Goal: Information Seeking & Learning: Check status

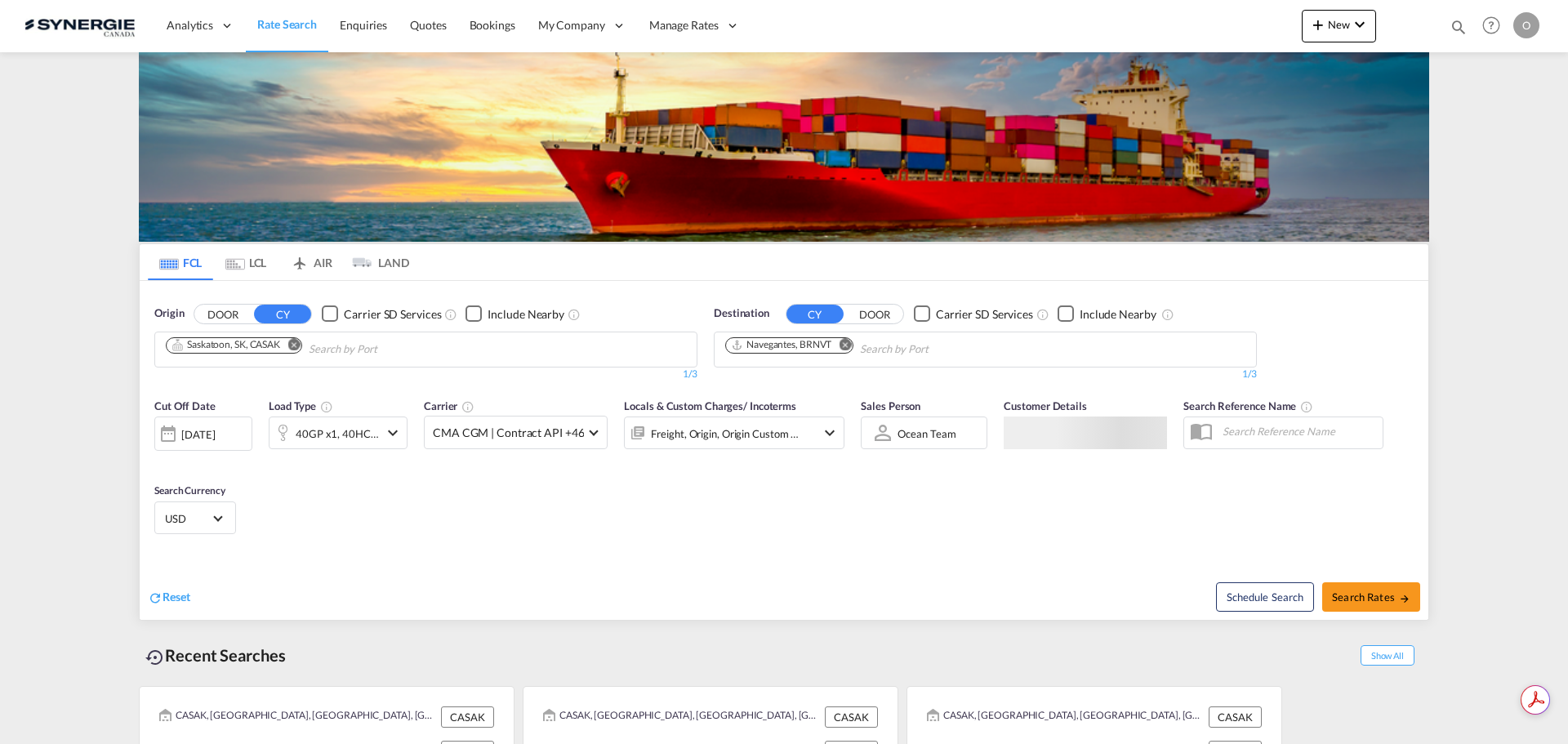
click at [1460, 26] on md-icon "icon-magnify" at bounding box center [1459, 27] width 18 height 18
click at [1162, 23] on select "Bookings Quotes Enquiries" at bounding box center [1198, 27] width 78 height 30
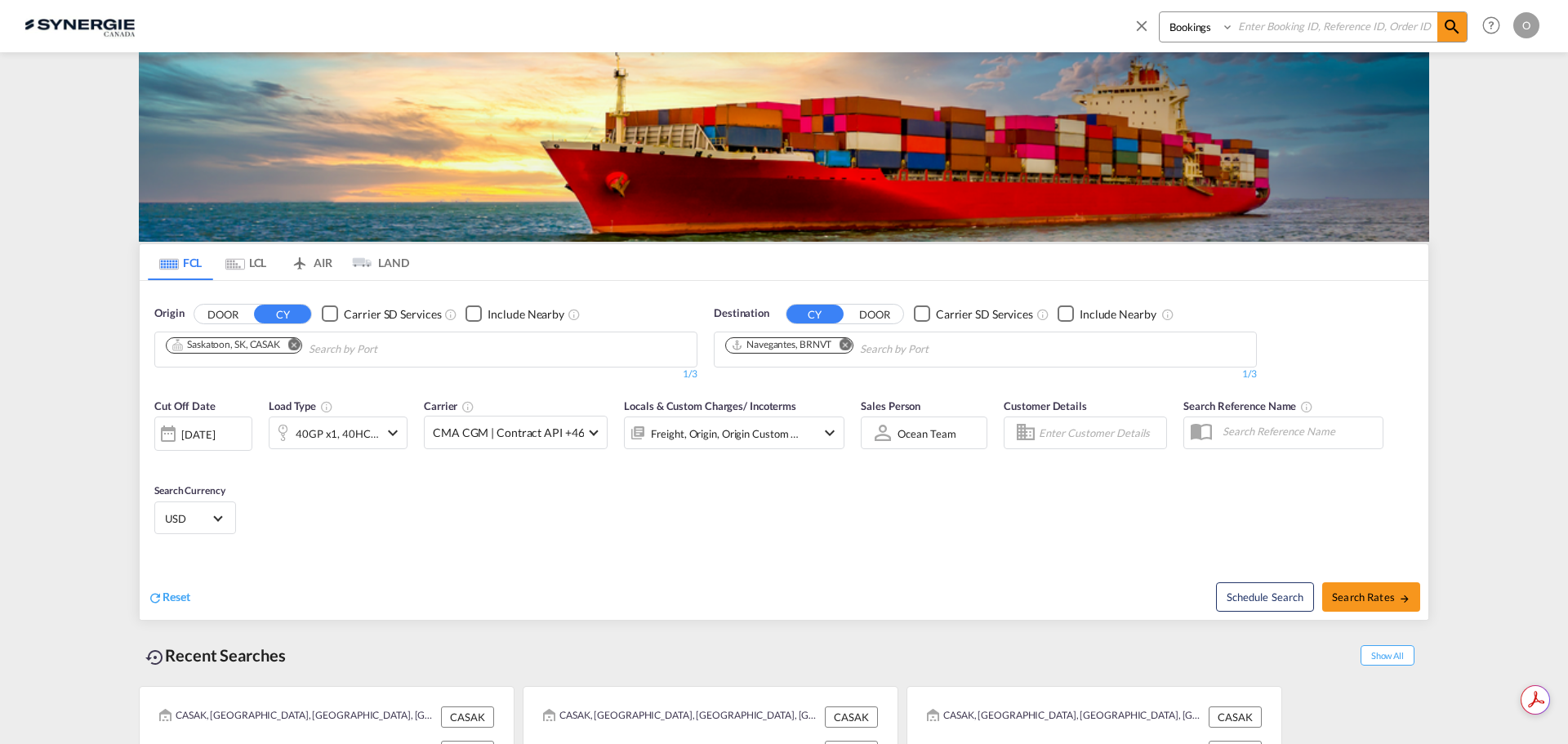
select select "Quotes"
click at [1159, 13] on select "Bookings Quotes Enquiries" at bounding box center [1198, 27] width 78 height 30
click at [1281, 21] on input at bounding box center [1335, 27] width 203 height 29
paste input "SYC000014299"
click at [1453, 28] on md-icon "icon-magnify" at bounding box center [1452, 27] width 20 height 20
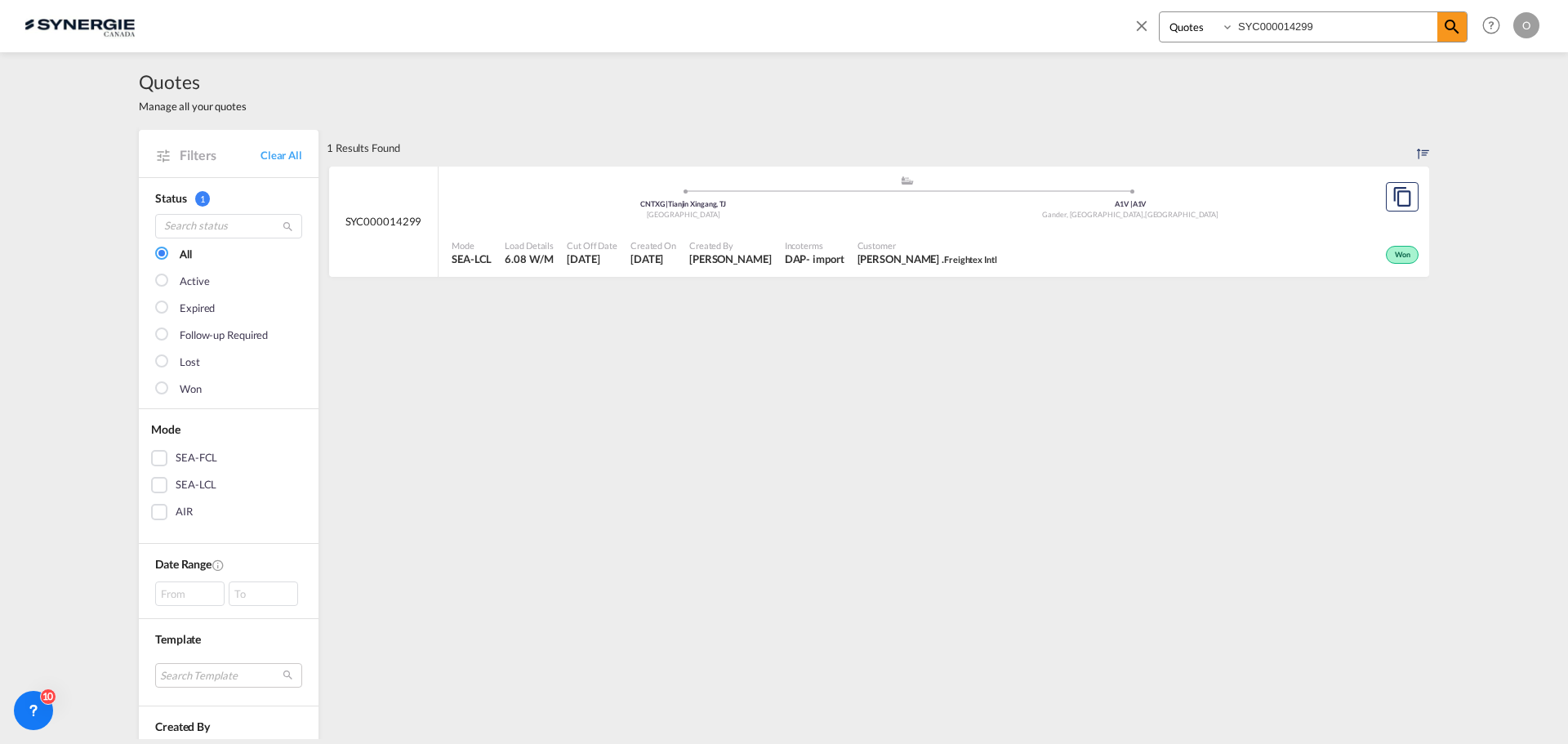
click at [1160, 234] on div "Won" at bounding box center [1213, 254] width 419 height 41
drag, startPoint x: 1355, startPoint y: 13, endPoint x: 1363, endPoint y: 13, distance: 8.0
click at [1356, 13] on input "SYC000014299" at bounding box center [1335, 27] width 203 height 29
paste input "606"
type input "SYC000014606"
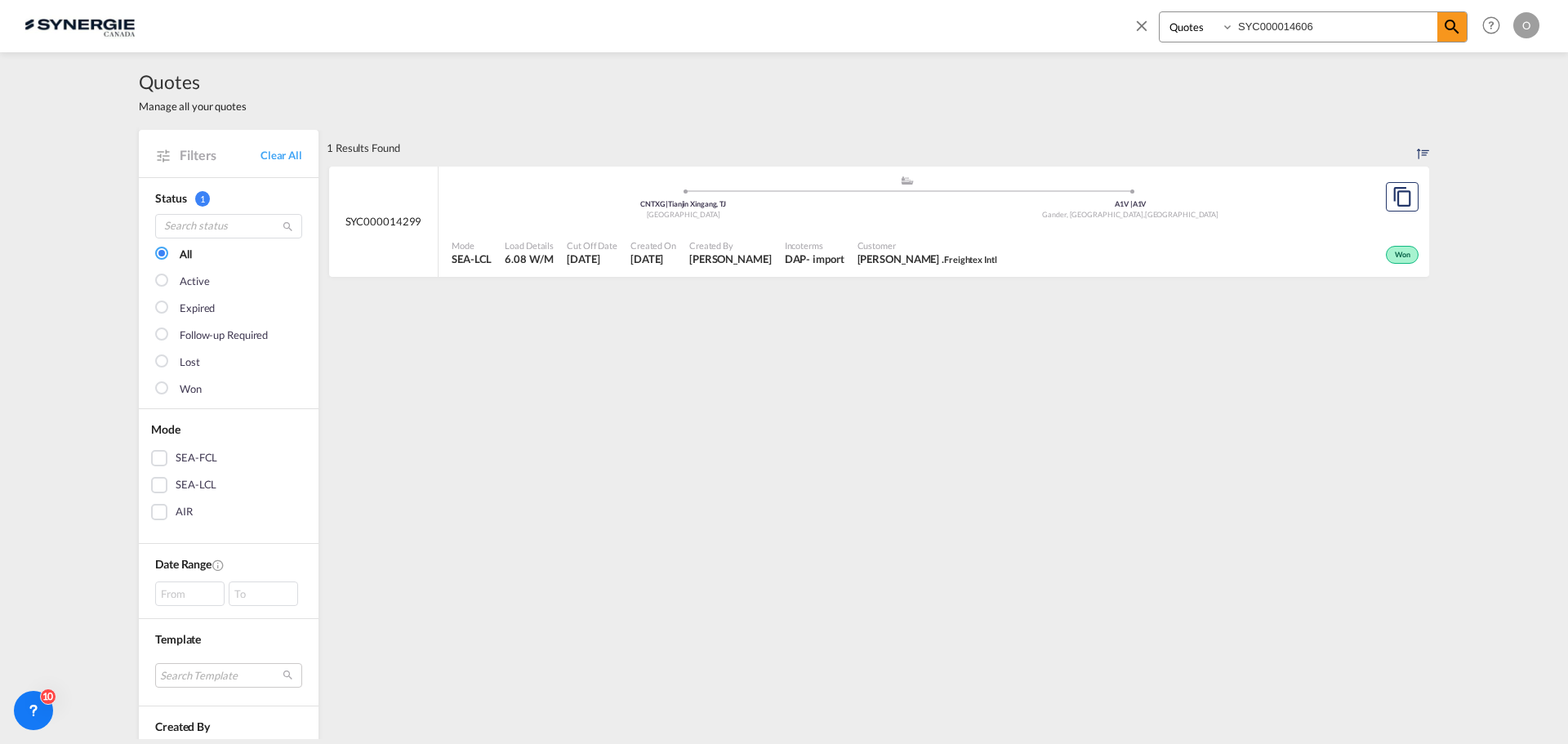
click at [1455, 26] on md-icon "icon-magnify" at bounding box center [1452, 27] width 20 height 20
click at [1207, 246] on div "Active" at bounding box center [1218, 254] width 409 height 41
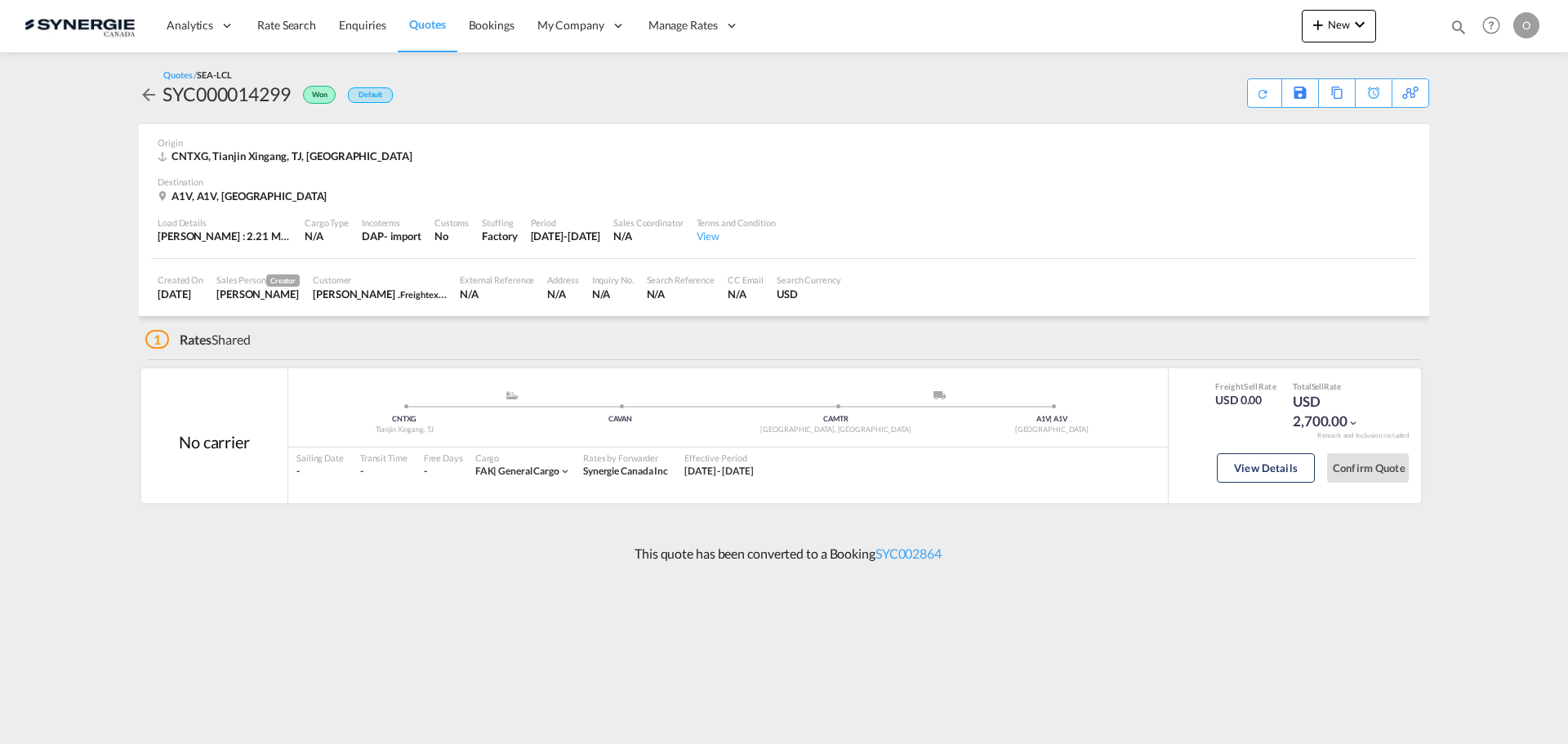
click at [1272, 463] on button "View Details" at bounding box center [1265, 468] width 98 height 30
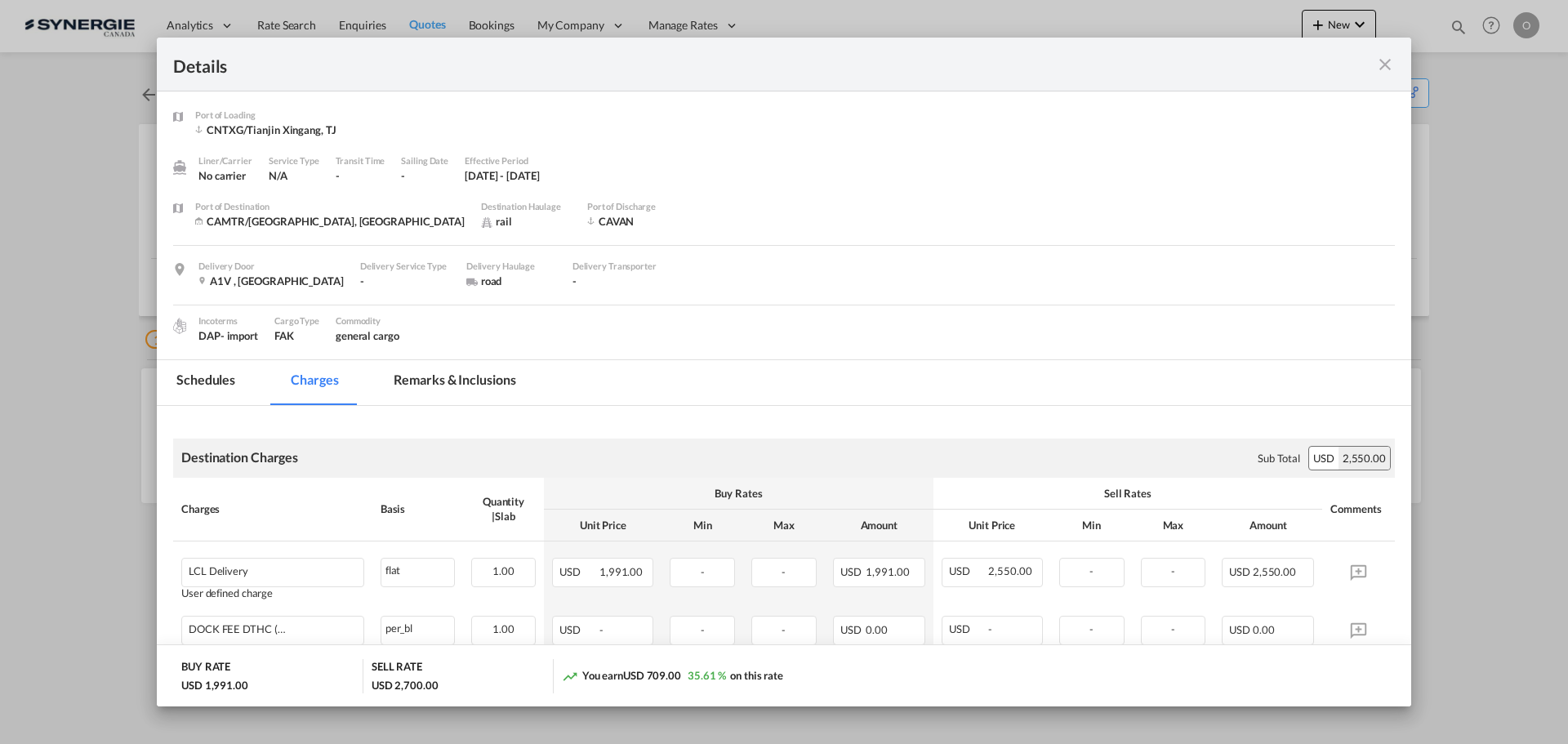
click at [458, 370] on md-tab-item "Remarks & Inclusions" at bounding box center [454, 383] width 161 height 45
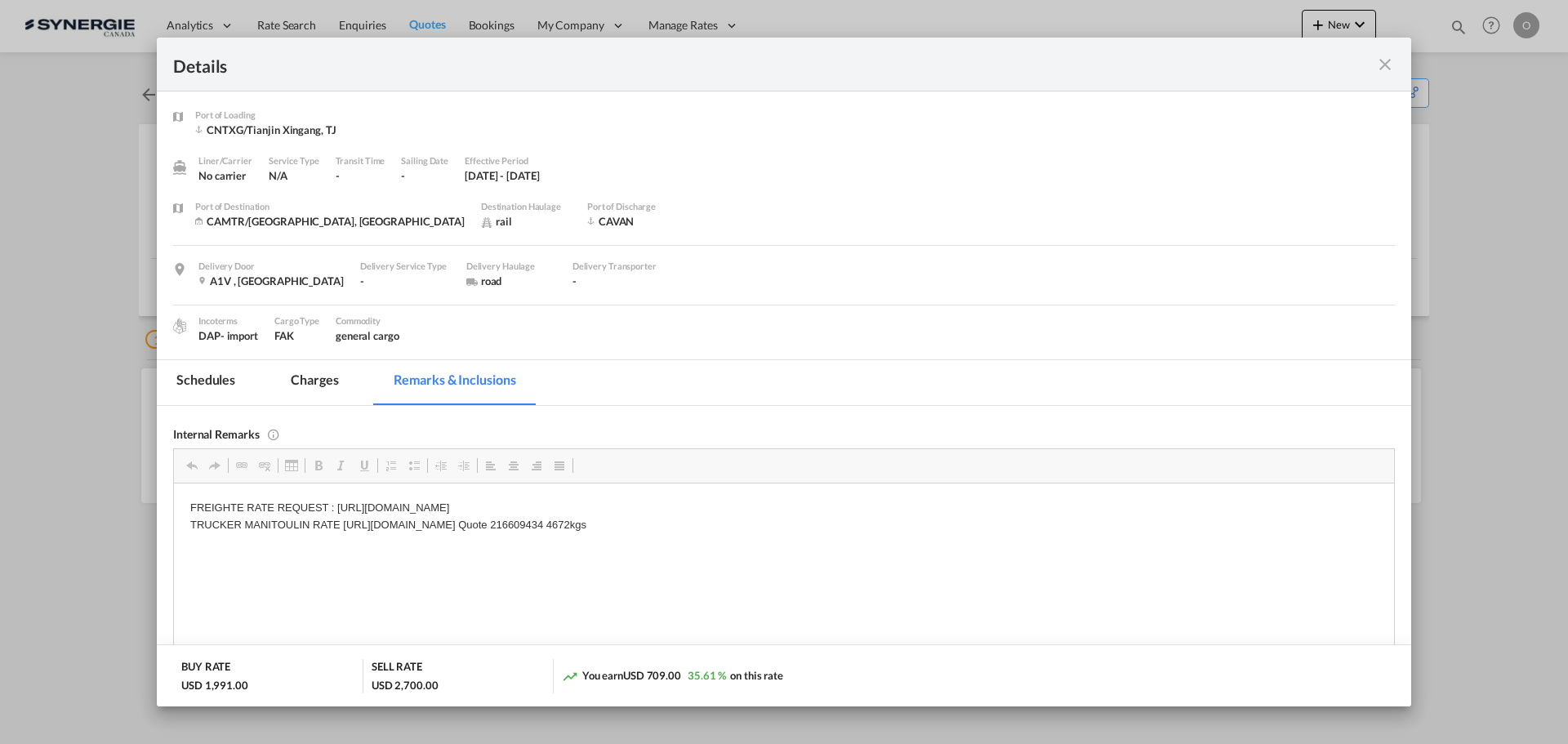
drag, startPoint x: 344, startPoint y: 523, endPoint x: 659, endPoint y: 522, distance: 315.0
drag, startPoint x: 870, startPoint y: 522, endPoint x: 807, endPoint y: 522, distance: 63.0
click at [816, 522] on p "FREIGHTE RATE REQUEST : https://app.frontapp.com/open/cnv_plp9phr?key=AgycL5epd…" at bounding box center [783, 516] width 1187 height 34
drag, startPoint x: 793, startPoint y: 522, endPoint x: 872, endPoint y: 528, distance: 79.2
click at [872, 528] on p "FREIGHTE RATE REQUEST : https://app.frontapp.com/open/cnv_plp9phr?key=AgycL5epd…" at bounding box center [783, 516] width 1187 height 34
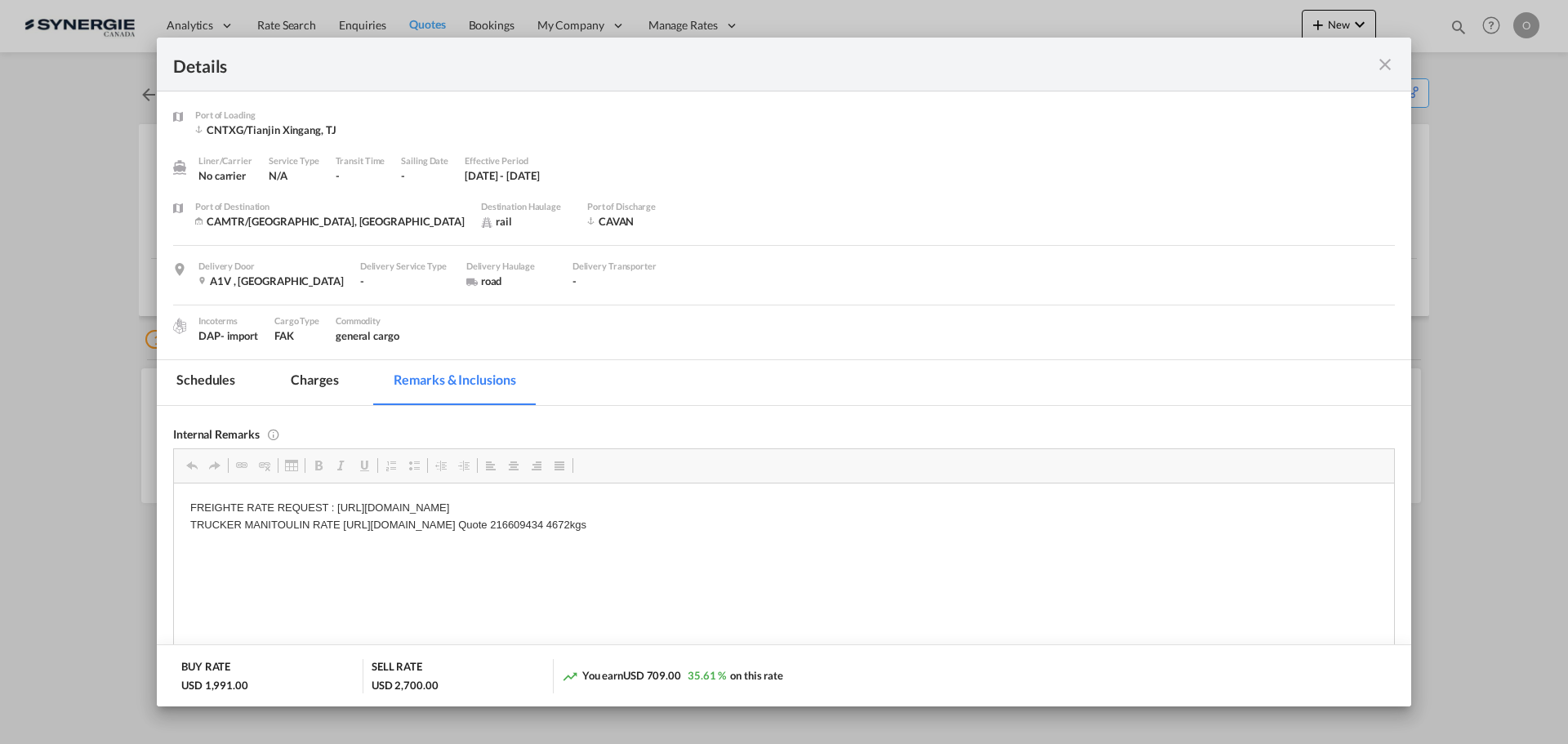
copy p "Quote 216609434"
click at [306, 522] on html "FREIGHTE RATE REQUEST : https://app.frontapp.com/open/cnv_plp9phr?key=AgycL5epd…" at bounding box center [784, 516] width 1220 height 67
copy p "TRUCKER MANITOULIN"
click at [582, 522] on html "FREIGHTE RATE REQUEST : https://app.frontapp.com/open/cnv_plp9phr?key=AgycL5epd…" at bounding box center [784, 516] width 1220 height 67
drag, startPoint x: 789, startPoint y: 522, endPoint x: 343, endPoint y: 525, distance: 446.0
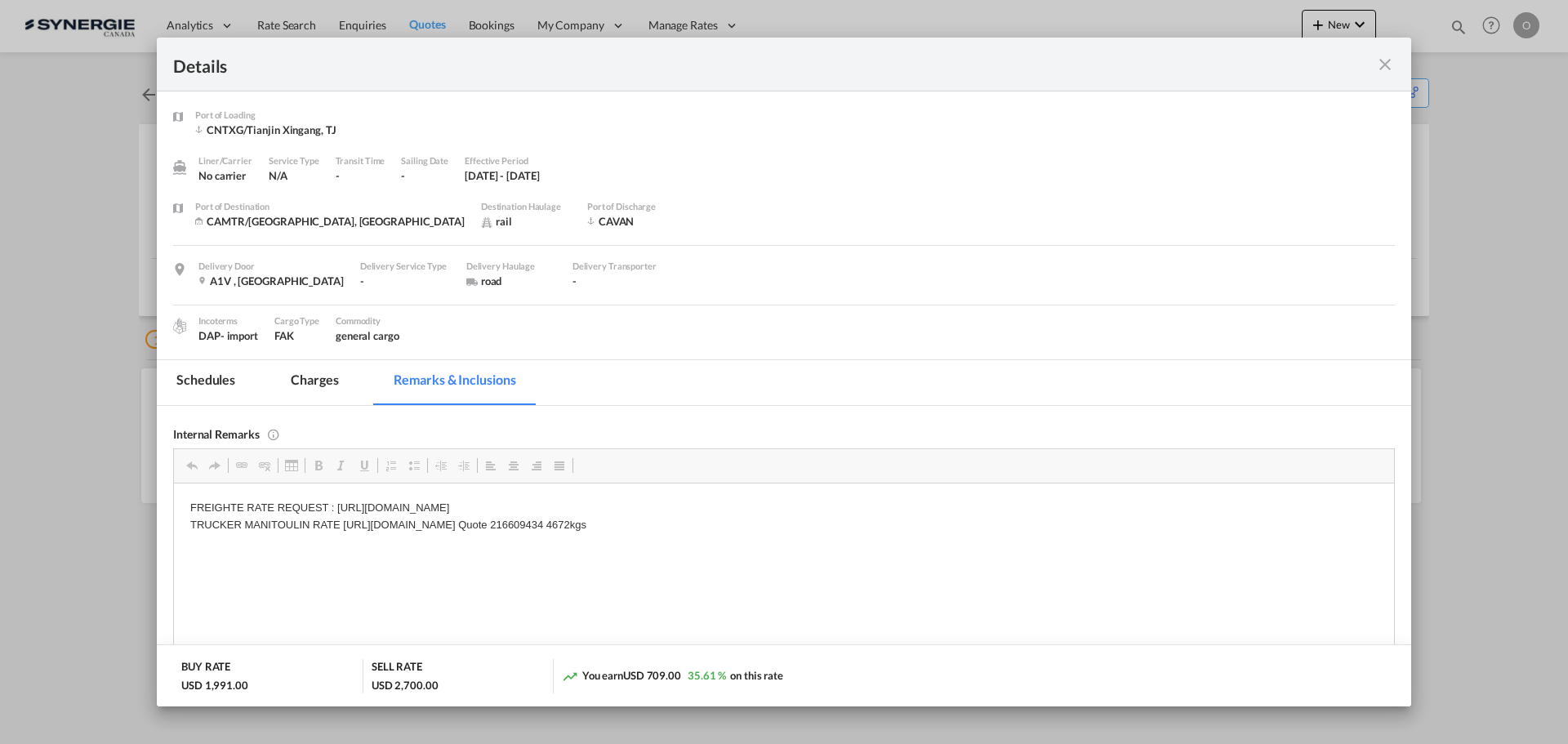
click at [343, 525] on p "FREIGHTE RATE REQUEST : https://app.frontapp.com/open/cnv_plp9phr?key=AgycL5epd…" at bounding box center [783, 516] width 1187 height 34
copy p "https://app.frontapp.com/open/msg_1h98w49b?key=isUGQQCDuKlcE_FwusqTs0SSdBv2XLTi"
click at [1383, 60] on md-icon "icon-close fg-AAA8AD m-0 cursor" at bounding box center [1385, 65] width 20 height 20
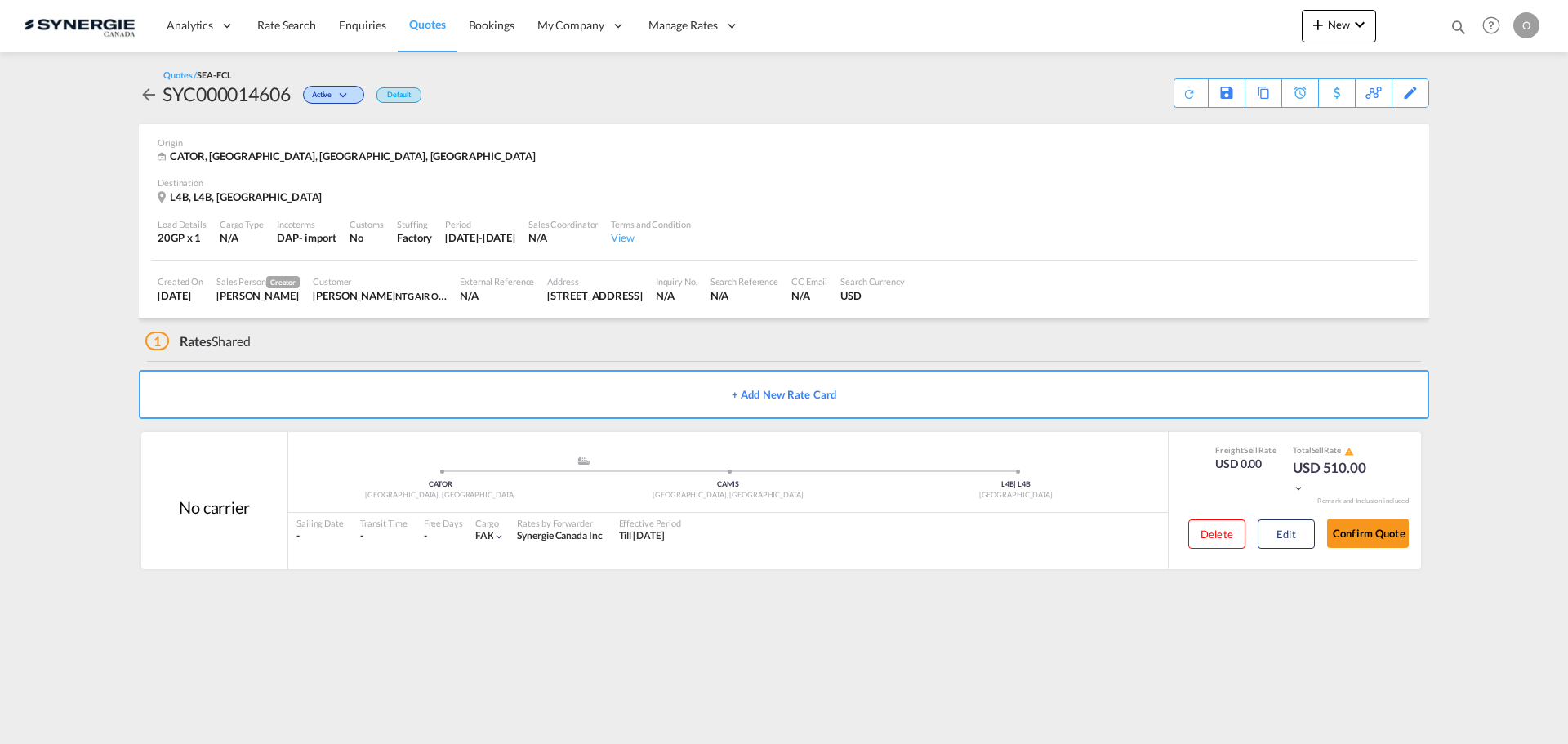
click at [859, 472] on span at bounding box center [728, 471] width 288 height 4
click at [481, 503] on div ".a{fill:#aaa8ad;} .a{fill:#aaa8ad;} CATOR Toronto, [GEOGRAPHIC_DATA] CAMIS Miss…" at bounding box center [728, 480] width 880 height 49
click at [238, 508] on div "No carrier" at bounding box center [214, 507] width 71 height 23
click at [1174, 523] on div "Delete Edit Confirm Quote" at bounding box center [1295, 537] width 253 height 48
click at [1322, 459] on div "USD 510.00" at bounding box center [1333, 478] width 82 height 39
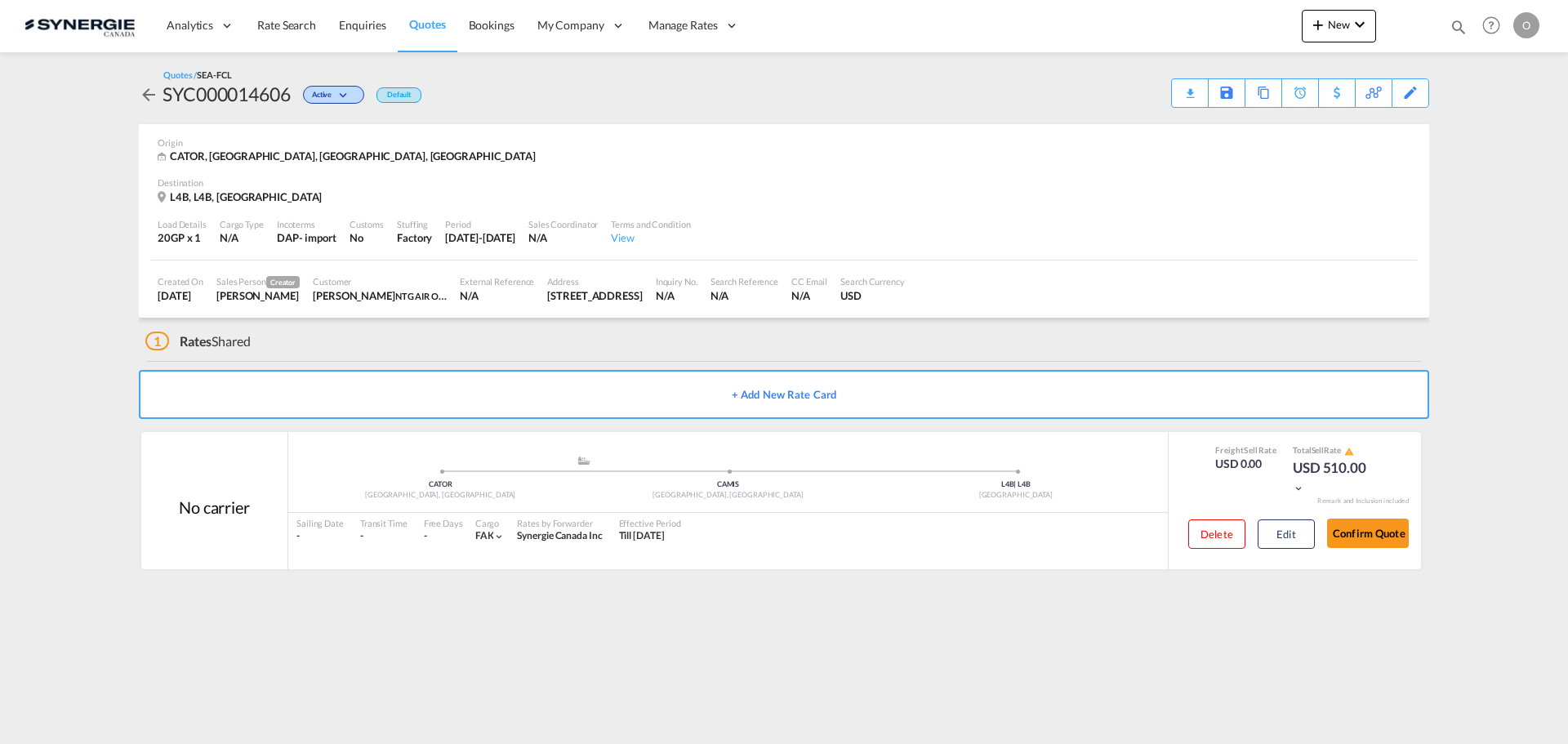
click at [1305, 489] on md-icon "icon-chevron-down" at bounding box center [1298, 489] width 12 height 12
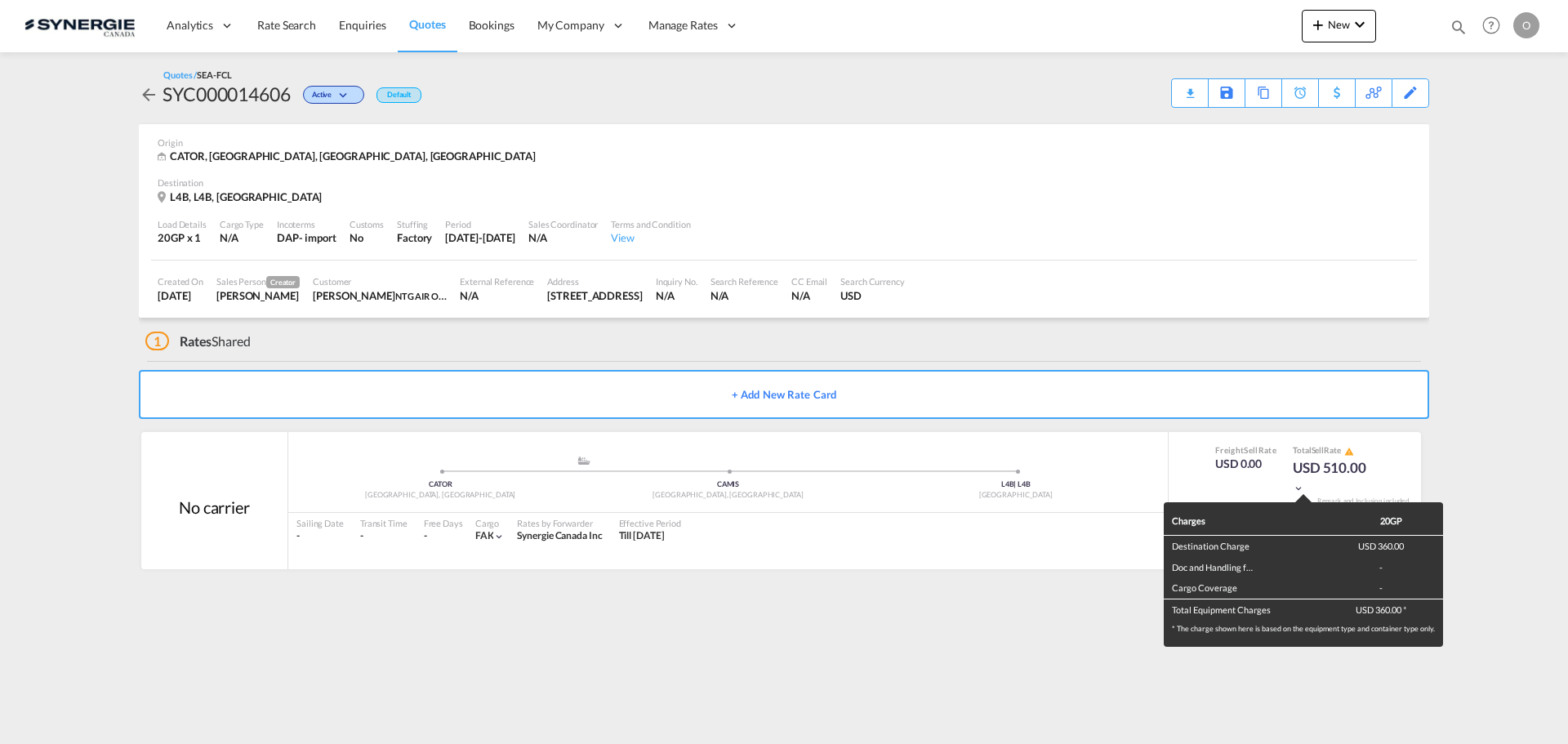
click at [1251, 180] on div "Charges 20GP Destination Charge USD 360.00 Doc and Handling fees - Cargo Covera…" at bounding box center [784, 372] width 1568 height 744
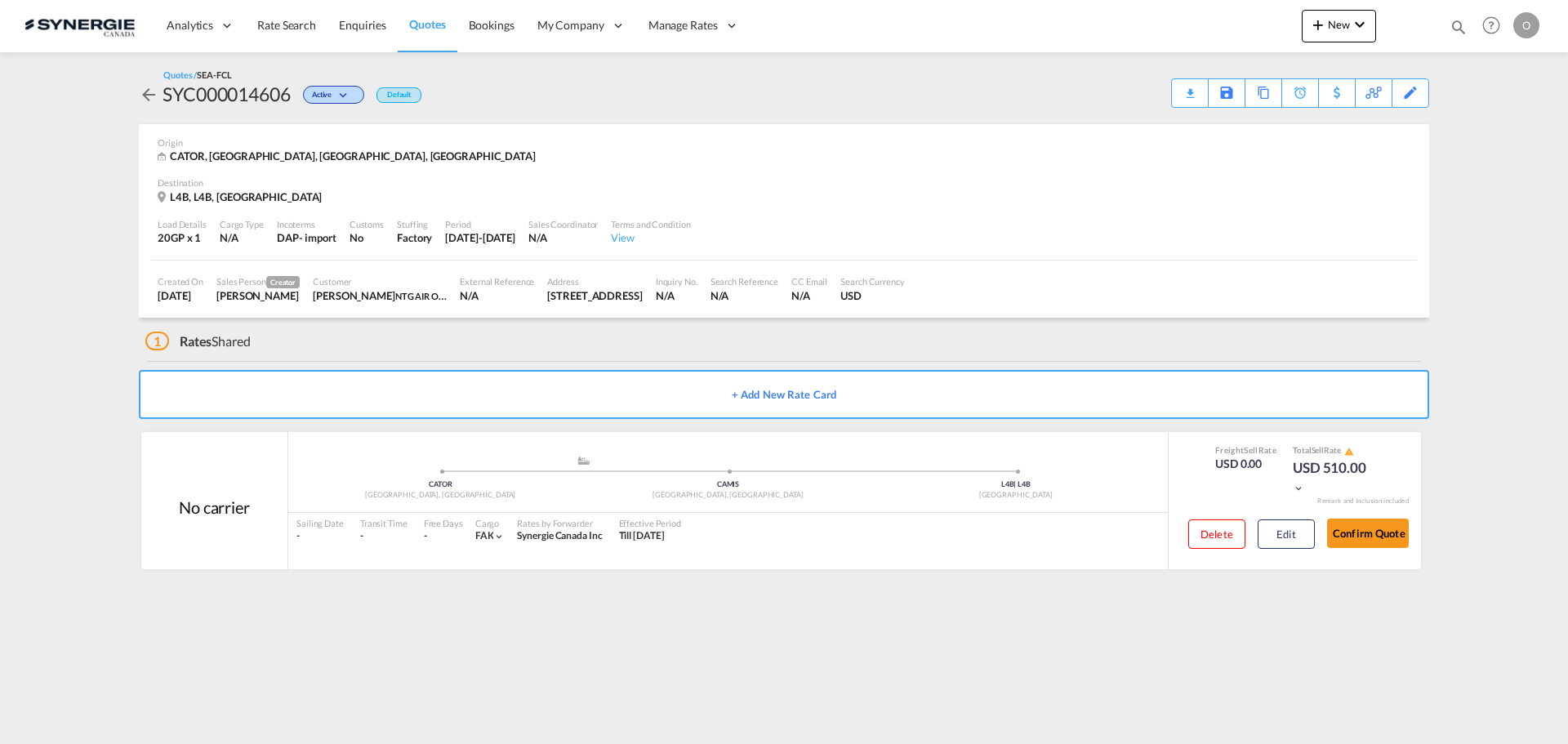
click at [1095, 275] on div "Created On [DATE] Sales Person Creator [PERSON_NAME] Customer [PERSON_NAME] NTG…" at bounding box center [784, 290] width 1266 height 57
click at [639, 264] on div "Created On [DATE] Sales Person Creator [PERSON_NAME] Customer [PERSON_NAME] NTG…" at bounding box center [784, 290] width 1266 height 57
click at [151, 85] on md-icon "icon-arrow-left" at bounding box center [149, 95] width 20 height 20
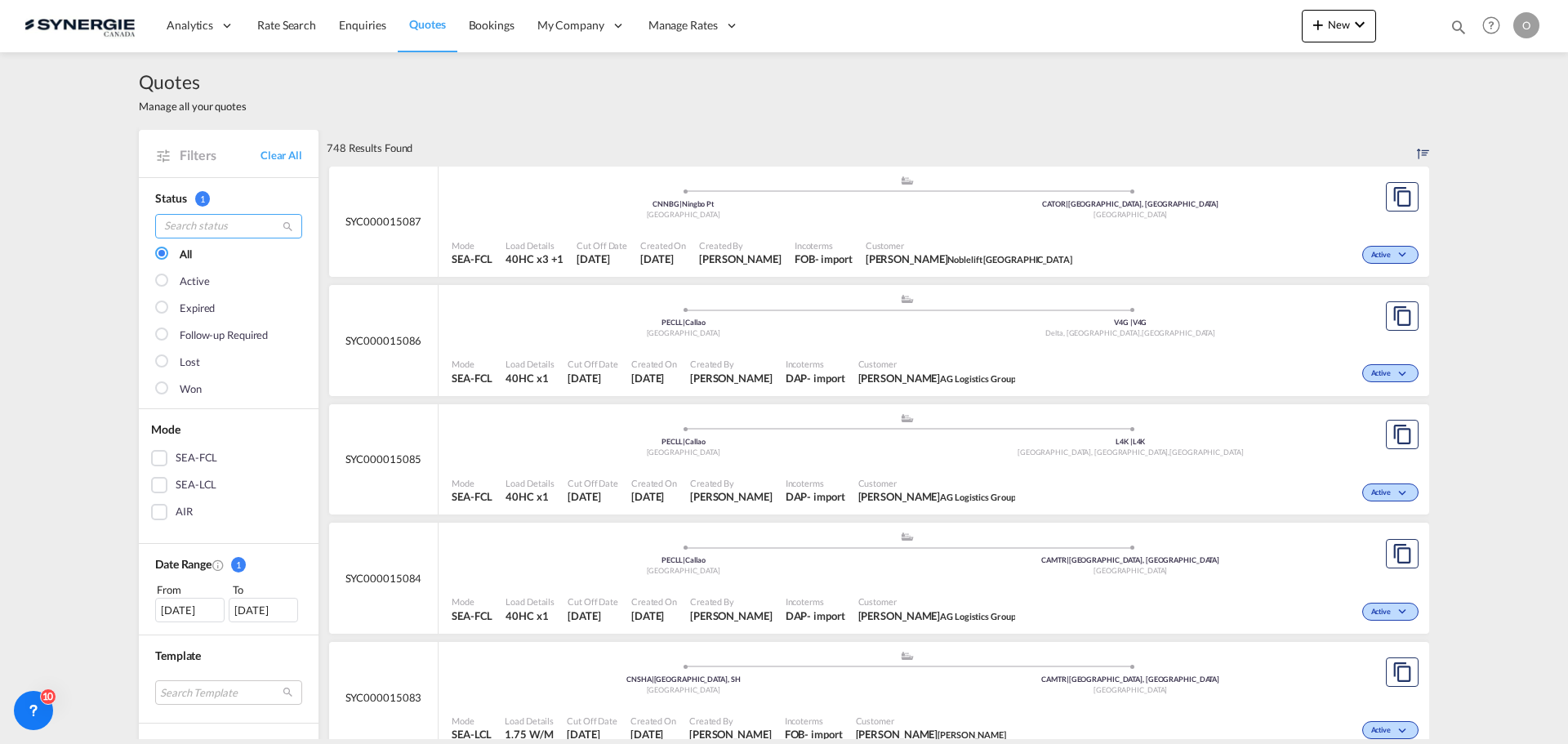
click at [177, 229] on input "search" at bounding box center [228, 226] width 147 height 24
paste input "SYC000014606"
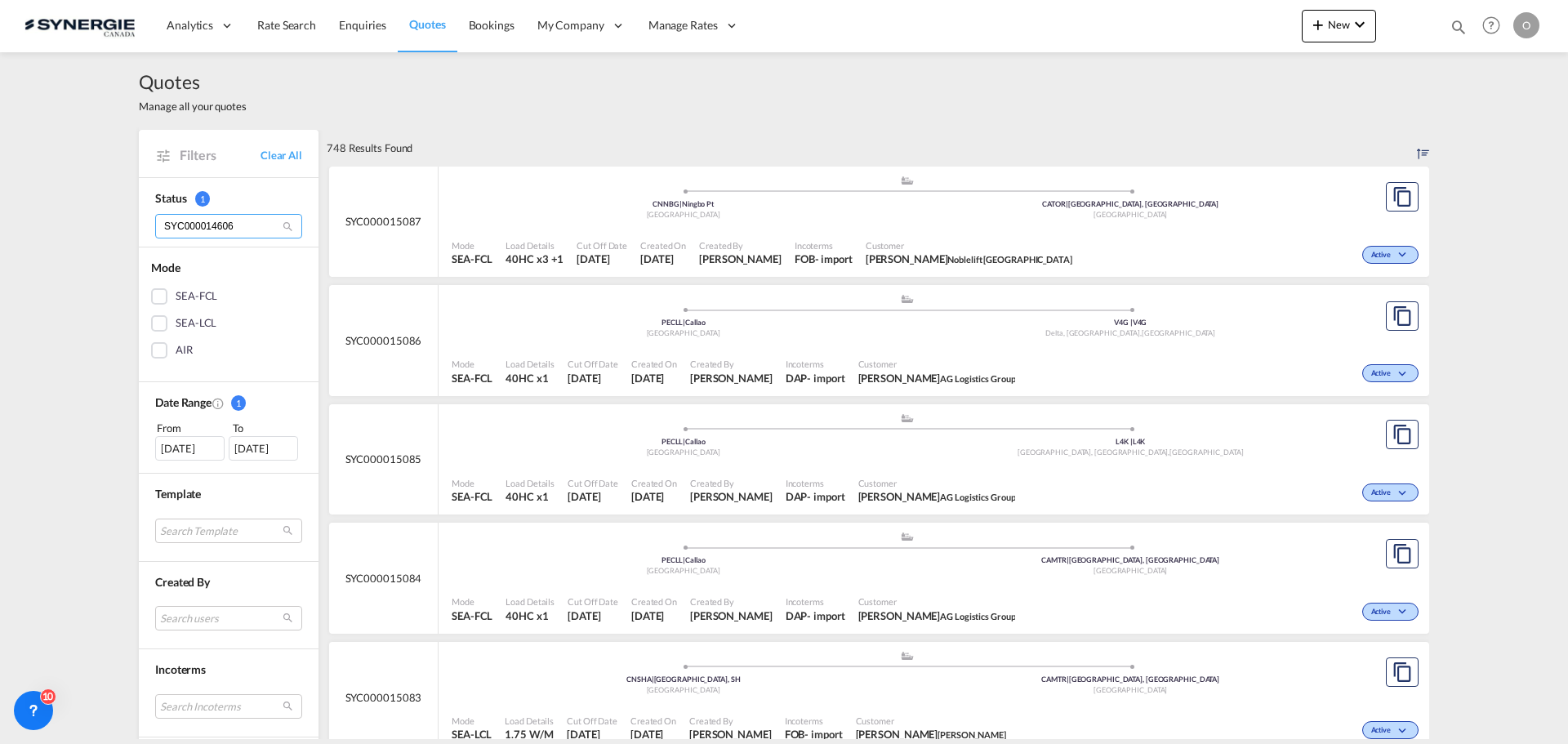
type input "SYC000014606"
click at [281, 226] on md-icon "icon-magnify" at bounding box center [288, 227] width 13 height 13
click at [1463, 26] on md-icon "icon-magnify" at bounding box center [1459, 27] width 18 height 18
click at [1320, 32] on input at bounding box center [1335, 27] width 203 height 29
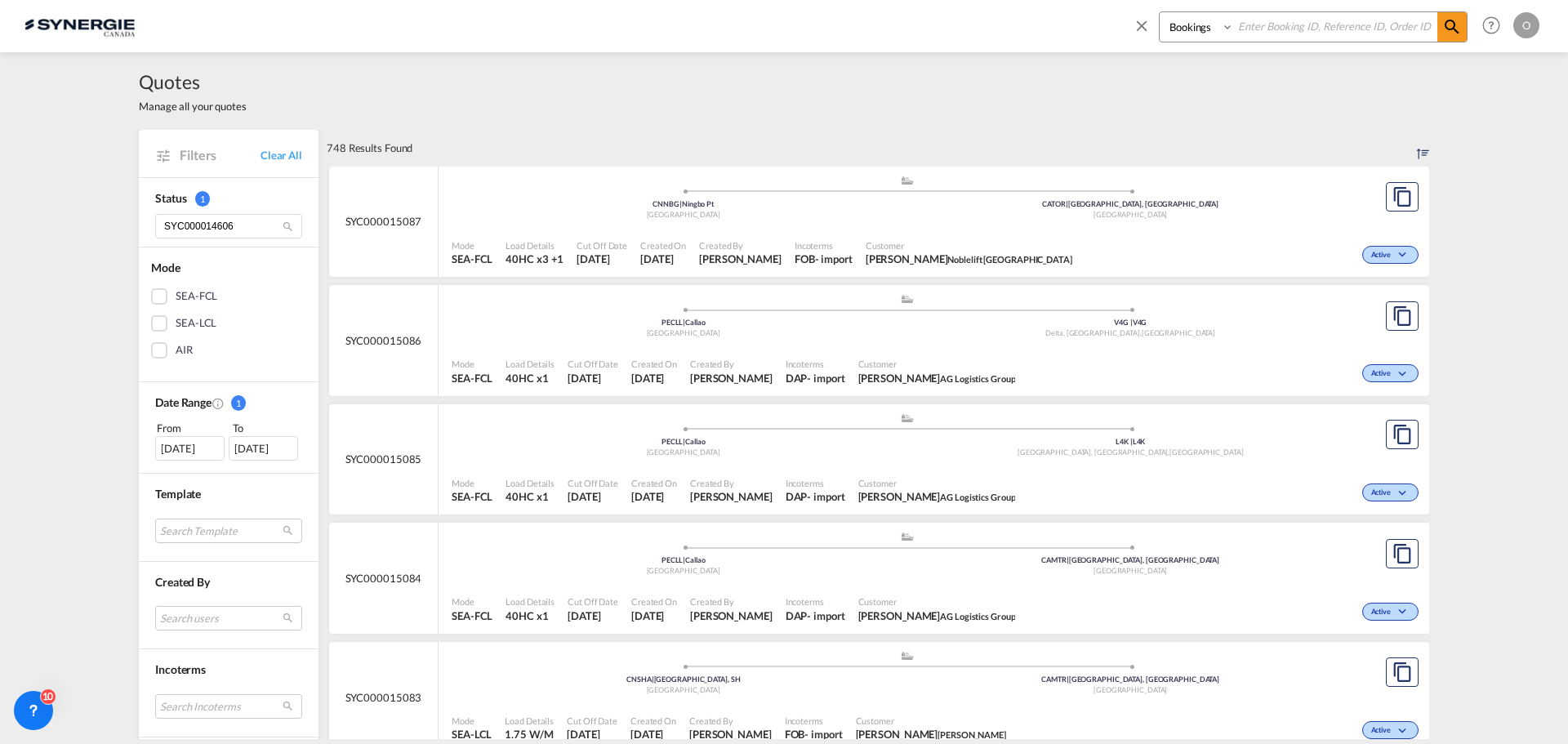
click at [1213, 30] on select "Bookings Quotes Enquiries" at bounding box center [1198, 27] width 78 height 30
select select "Quotes"
click at [1159, 13] on select "Bookings Quotes Enquiries" at bounding box center [1198, 27] width 78 height 30
click at [1329, 32] on input at bounding box center [1335, 27] width 203 height 29
paste input "SYC000014606"
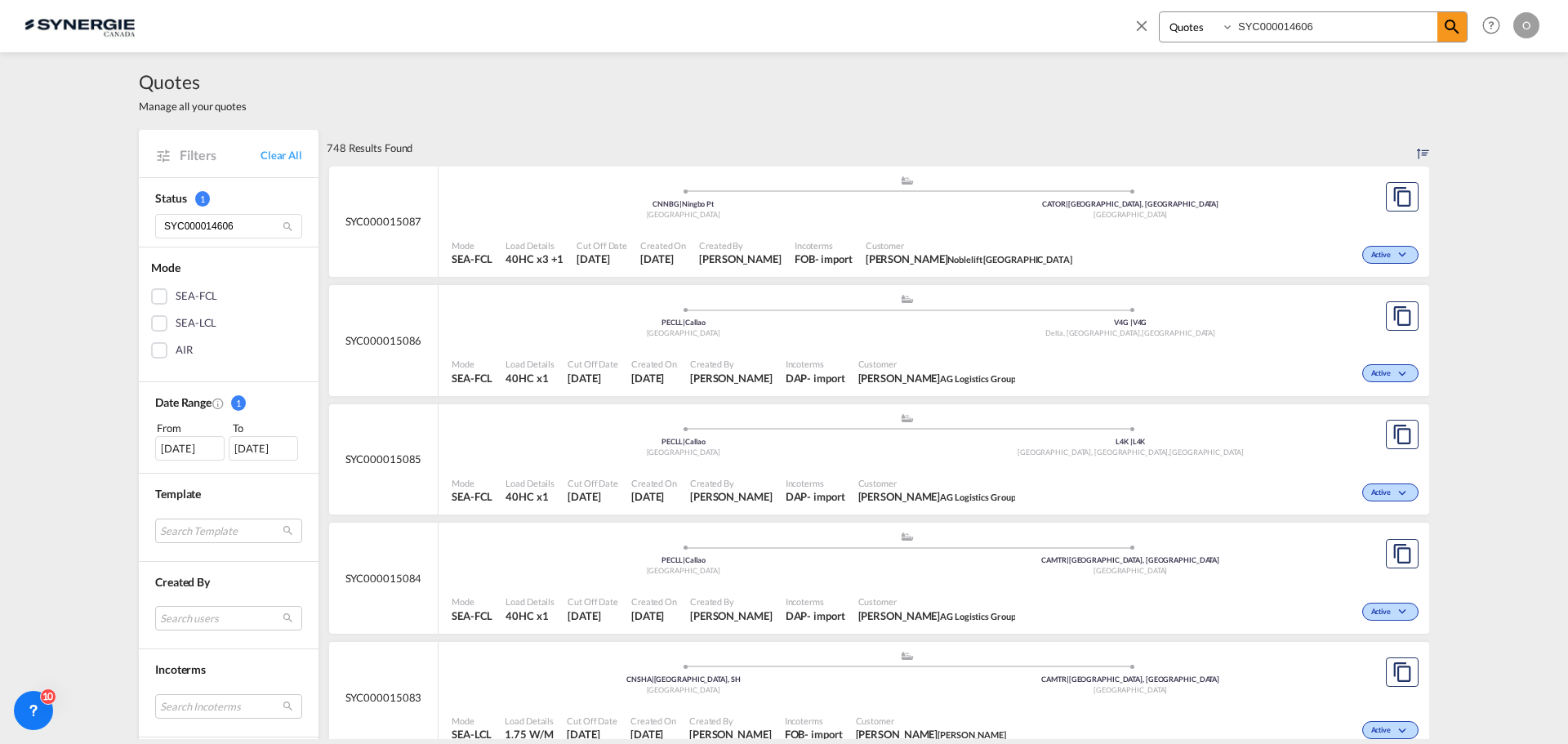
click at [1453, 24] on md-icon "icon-magnify" at bounding box center [1452, 27] width 20 height 20
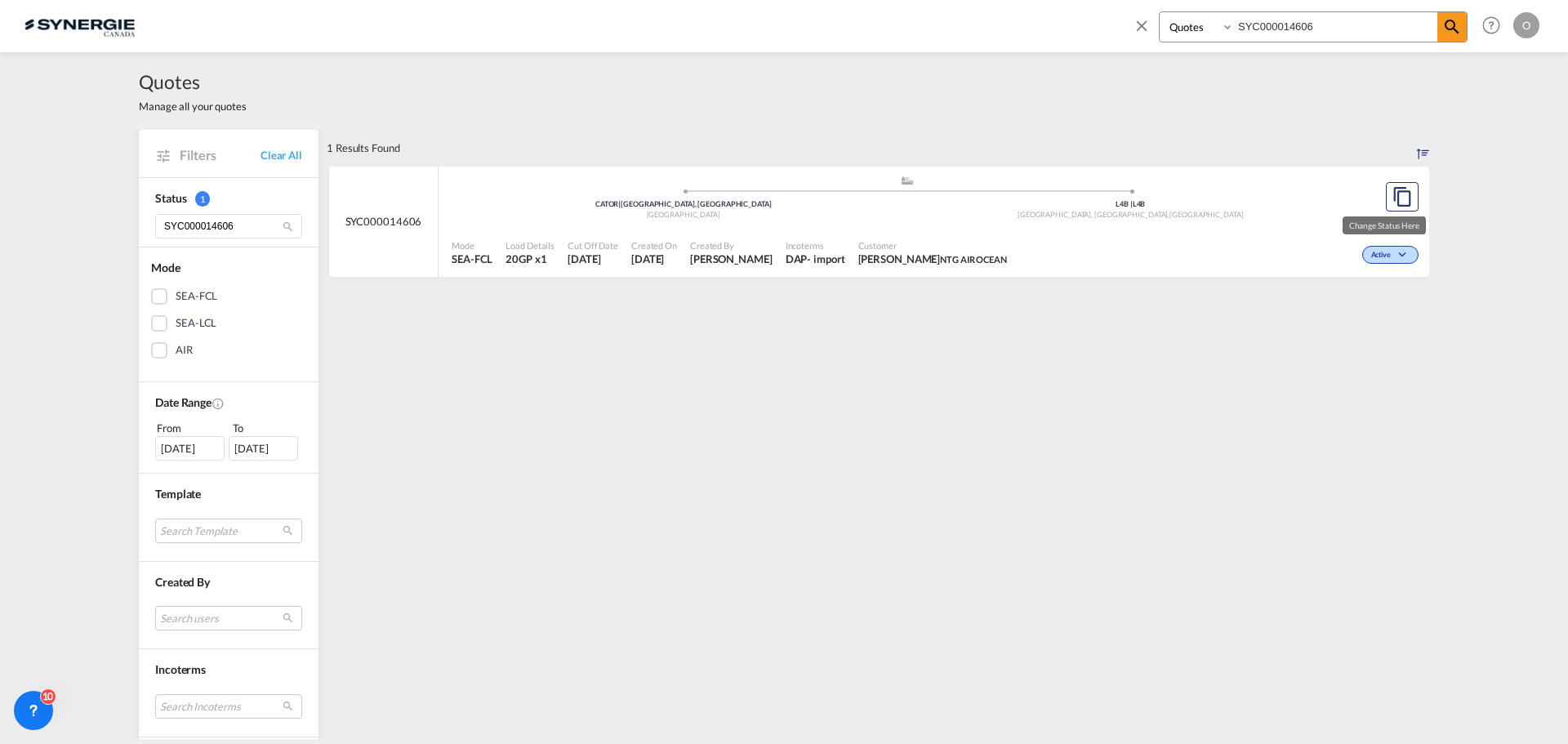
click at [1283, 228] on div "Mode SEA-FCL Load Details 20GP x1 Cut Off Date 8 Sep 2025 Created On 8 Sep 2025…" at bounding box center [934, 253] width 991 height 50
click at [1395, 251] on md-icon "icon-chevron-down" at bounding box center [1405, 255] width 20 height 9
click at [978, 185] on div "Follow-up Required Lost" at bounding box center [784, 372] width 1568 height 744
click at [701, 238] on div "Created By Pablo Gomez Saldarriaga" at bounding box center [731, 254] width 96 height 41
click at [1304, 32] on input "SYC000014606" at bounding box center [1335, 27] width 203 height 29
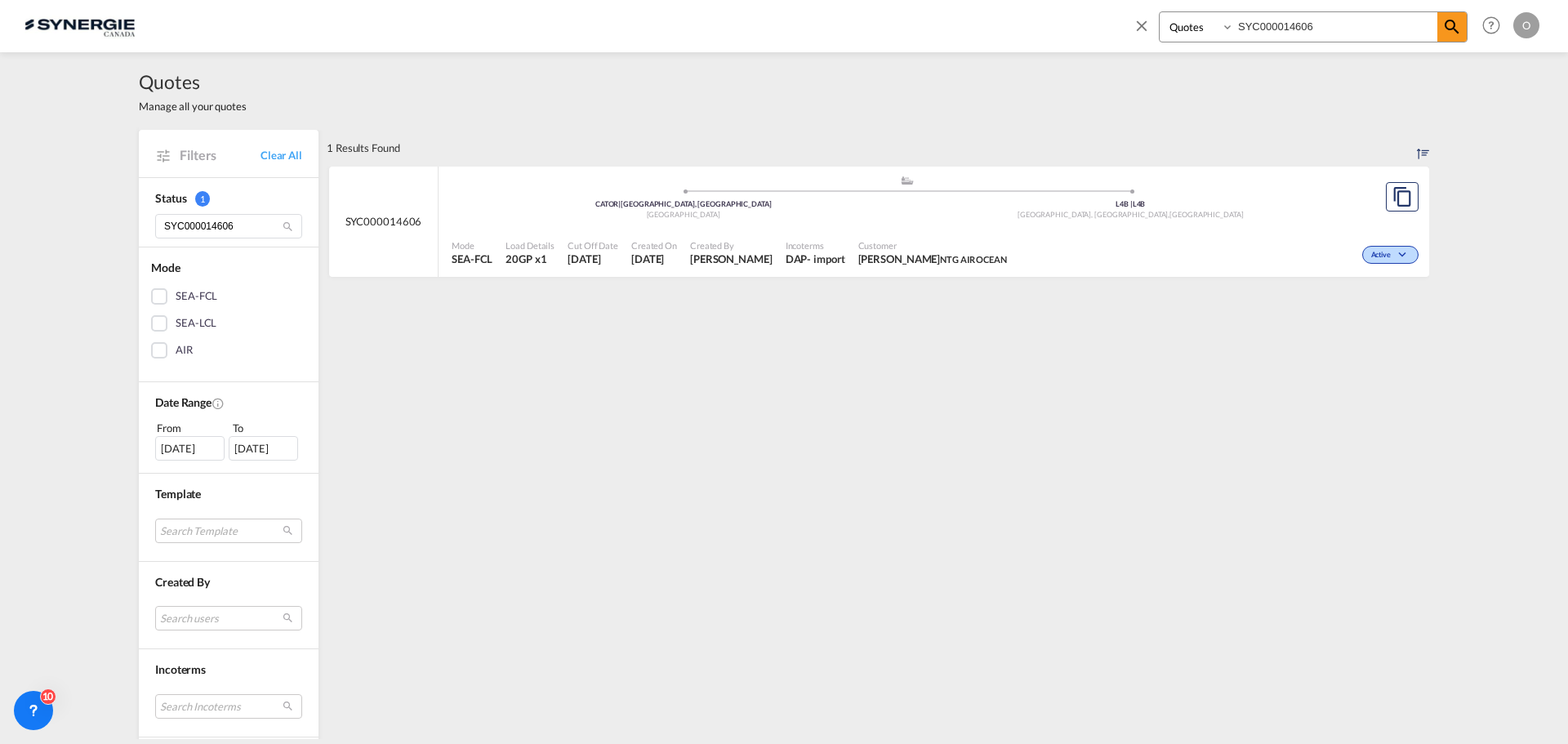
paste input "N100064"
type input "SYN100064"
click at [1452, 33] on md-icon "icon-magnify" at bounding box center [1452, 27] width 20 height 20
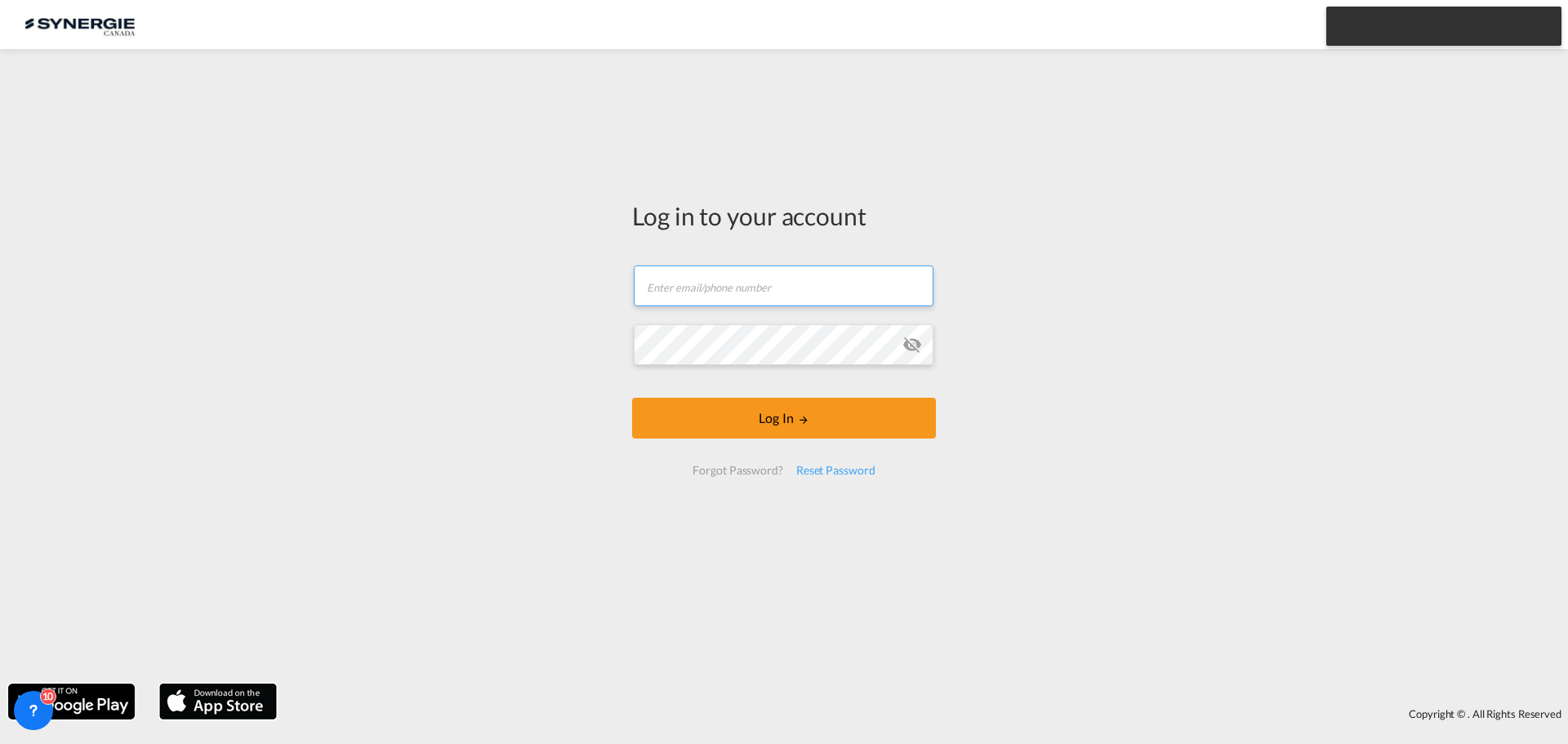
type input "ocean@gosynergie.com"
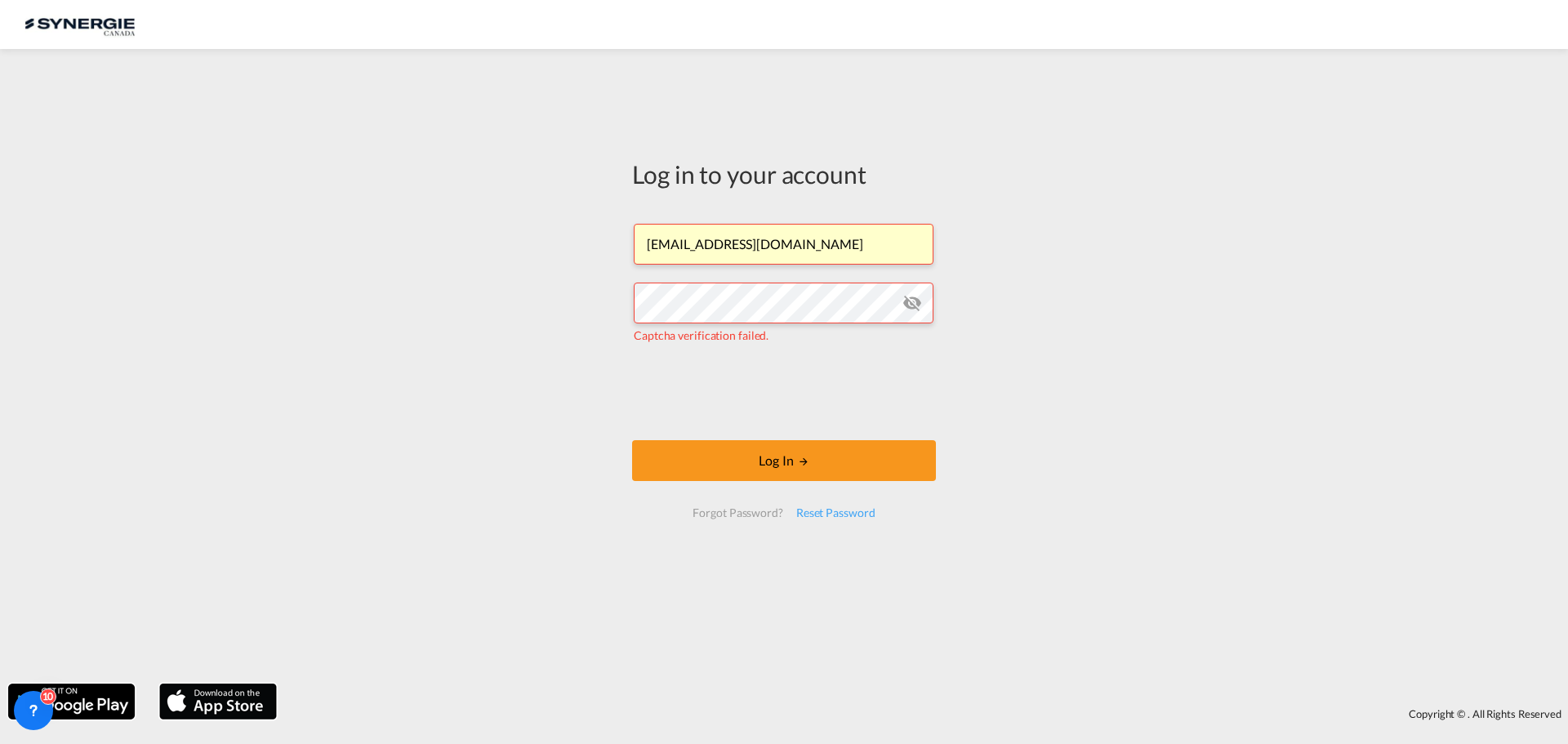
click at [738, 455] on button "Log In" at bounding box center [784, 461] width 304 height 41
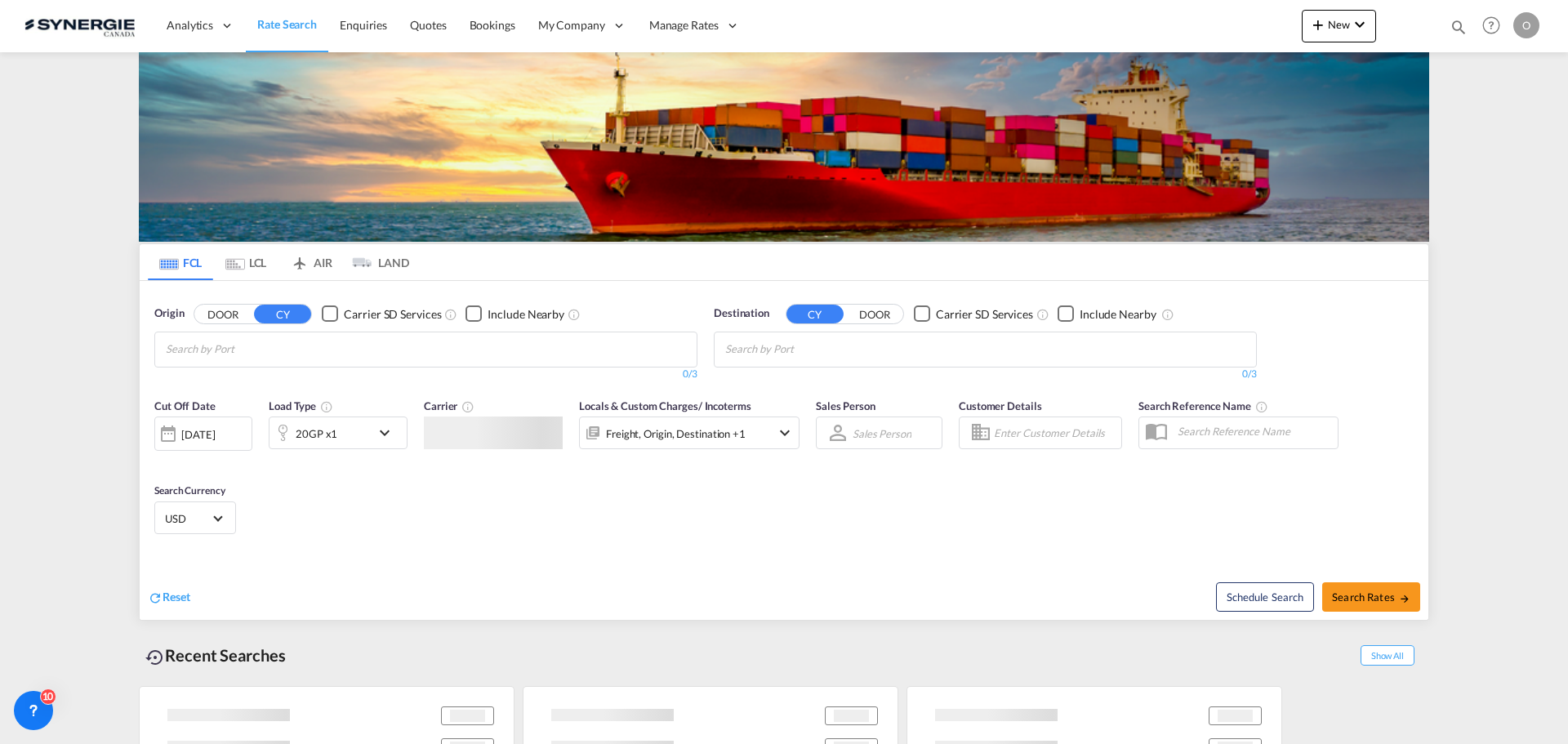
click at [1462, 21] on md-icon "icon-magnify" at bounding box center [1459, 27] width 18 height 18
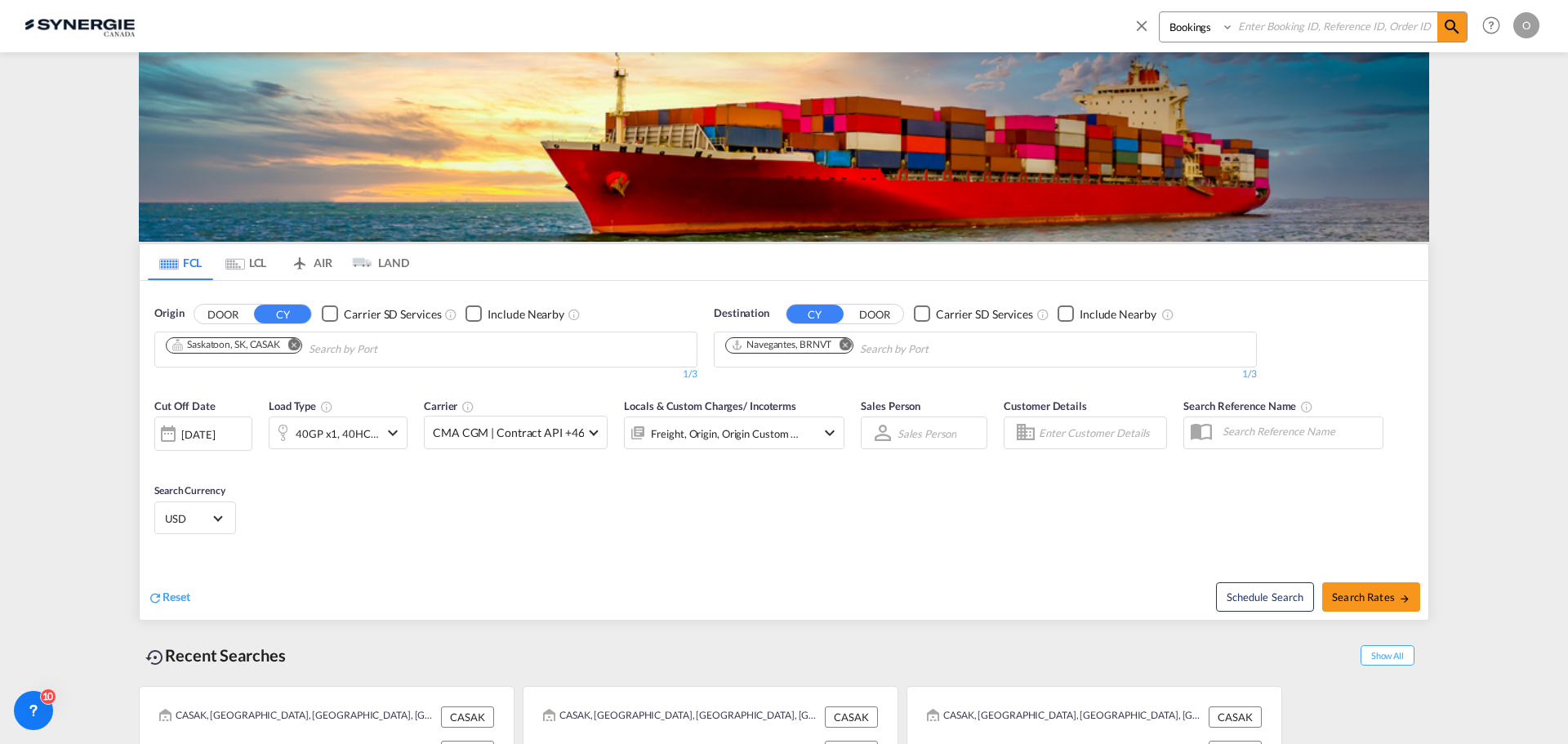
click at [1210, 41] on select "Bookings Quotes Enquiries" at bounding box center [1198, 27] width 78 height 30
click at [1159, 13] on select "Bookings Quotes Enquiries" at bounding box center [1198, 27] width 78 height 30
drag, startPoint x: 1212, startPoint y: 29, endPoint x: 1211, endPoint y: 38, distance: 9.1
click at [1212, 29] on select "Bookings Quotes Enquiries" at bounding box center [1198, 27] width 78 height 30
select select "Quotes"
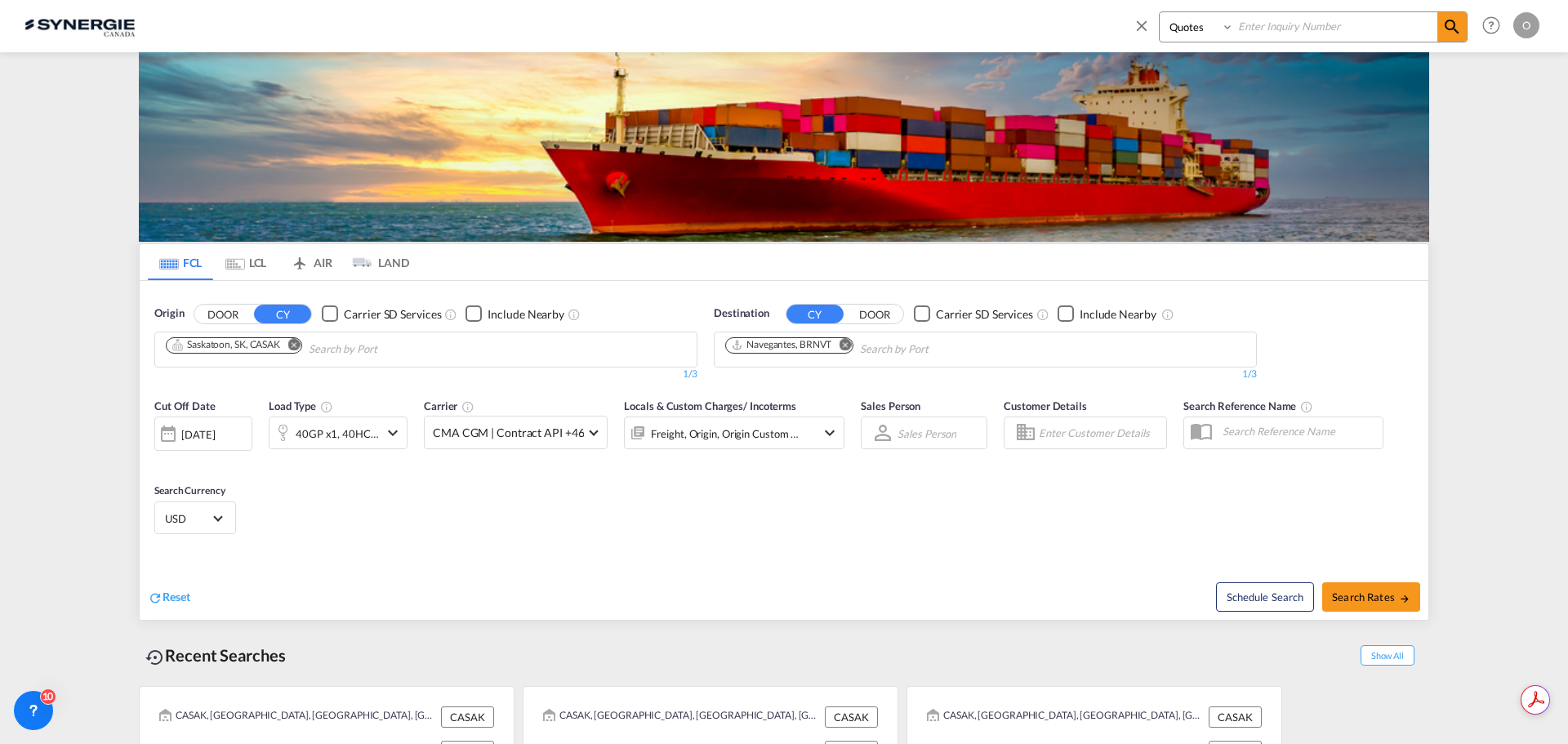
click at [1159, 13] on select "Bookings Quotes Enquiries" at bounding box center [1198, 27] width 78 height 30
click at [1296, 30] on input at bounding box center [1335, 27] width 203 height 29
paste input "SYN100064"
type input "SYN100064"
click at [1457, 23] on md-icon "icon-magnify" at bounding box center [1452, 27] width 20 height 20
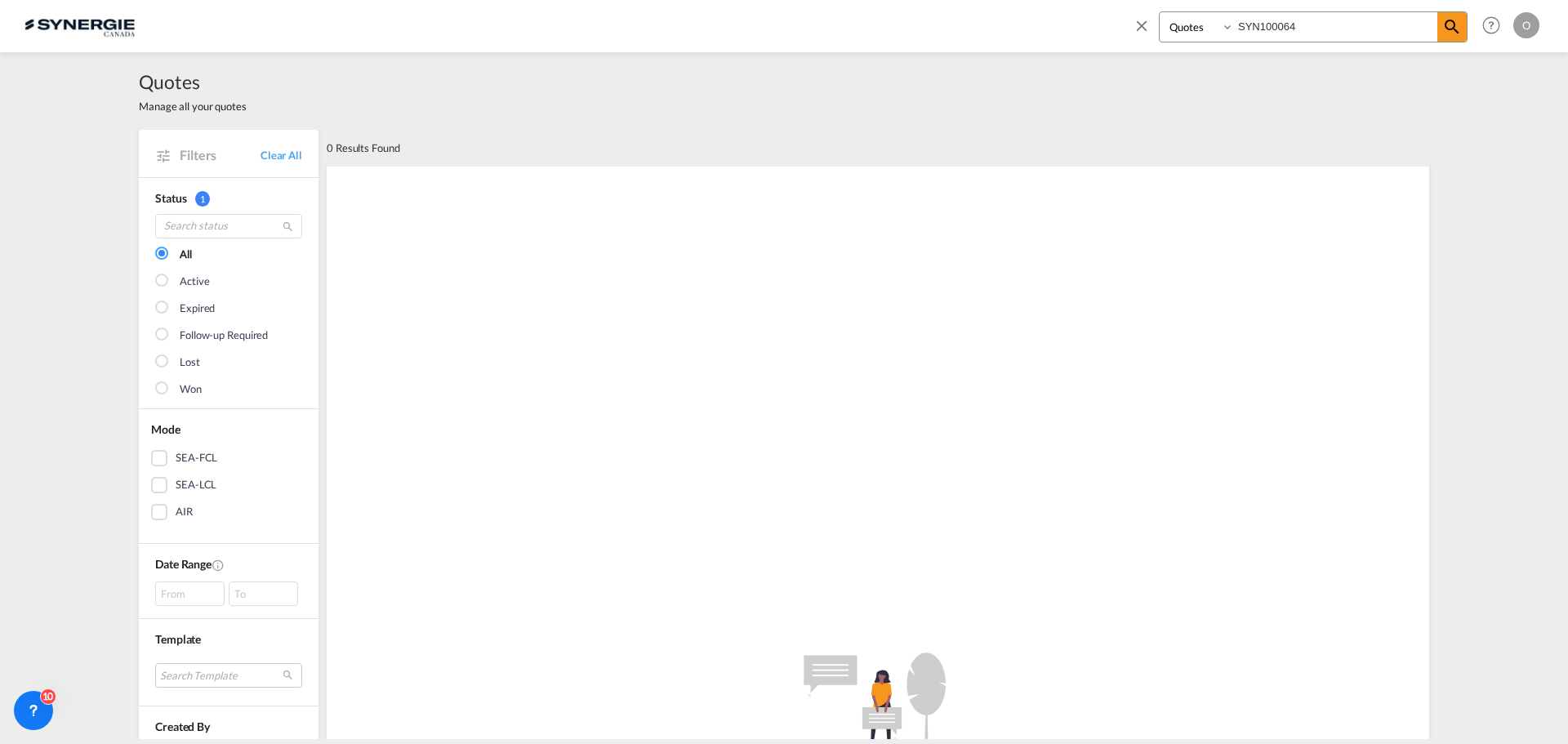
click at [1202, 32] on select "Bookings Quotes Enquiries" at bounding box center [1198, 27] width 78 height 30
click at [1318, 37] on input "SYN100064" at bounding box center [1335, 27] width 203 height 29
drag, startPoint x: 1308, startPoint y: 30, endPoint x: 1268, endPoint y: 29, distance: 40.0
click at [1299, 30] on input "SYN100064" at bounding box center [1335, 27] width 203 height 29
click at [1268, 29] on input "SYN100064" at bounding box center [1335, 27] width 203 height 29
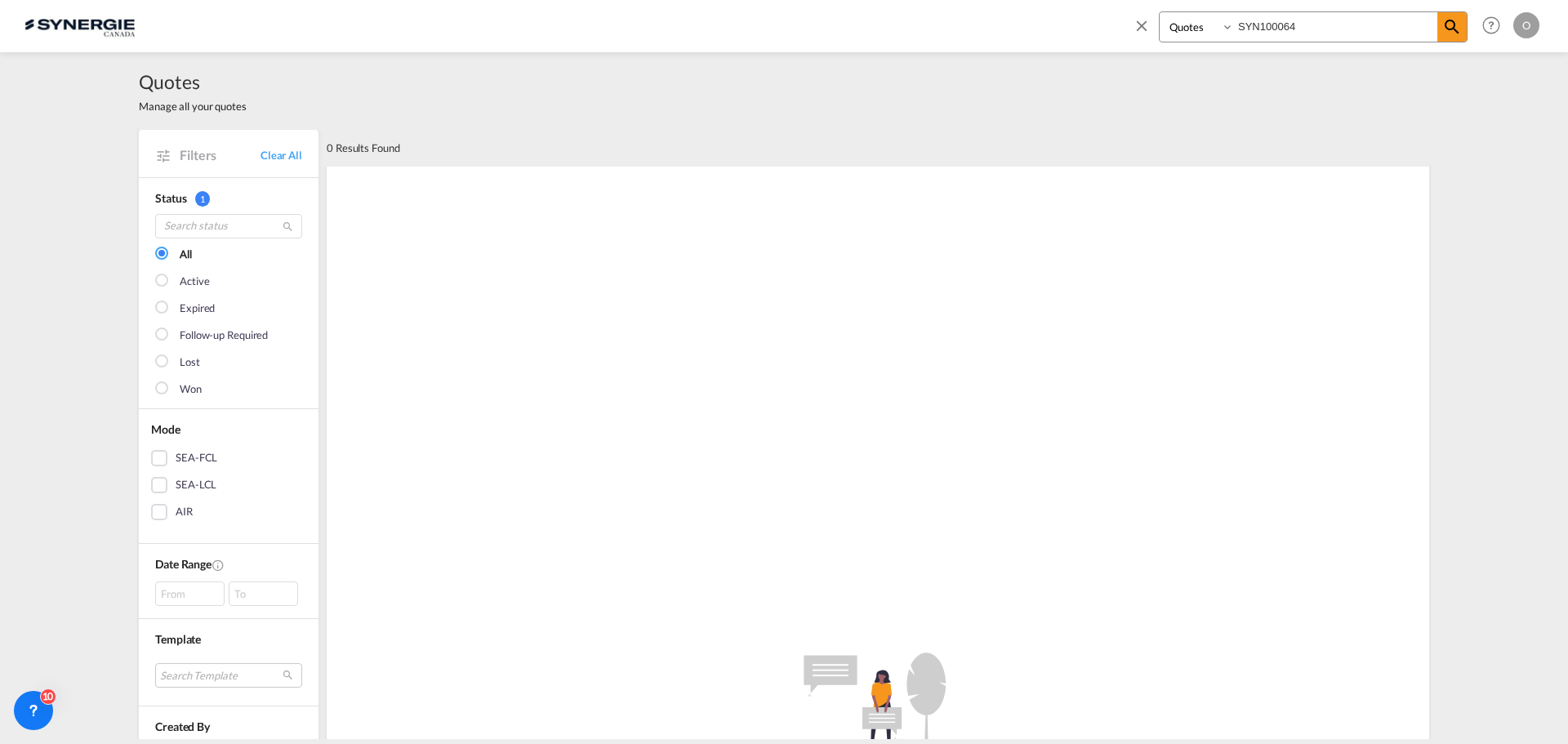
click at [1268, 29] on input "SYN100064" at bounding box center [1335, 27] width 203 height 29
click at [1228, 24] on select "Bookings Quotes Enquiries" at bounding box center [1198, 27] width 78 height 30
select select "Shipments"
click at [1159, 13] on select "Bookings Quotes Enquiries" at bounding box center [1198, 27] width 78 height 30
click at [1309, 26] on input at bounding box center [1335, 27] width 203 height 29
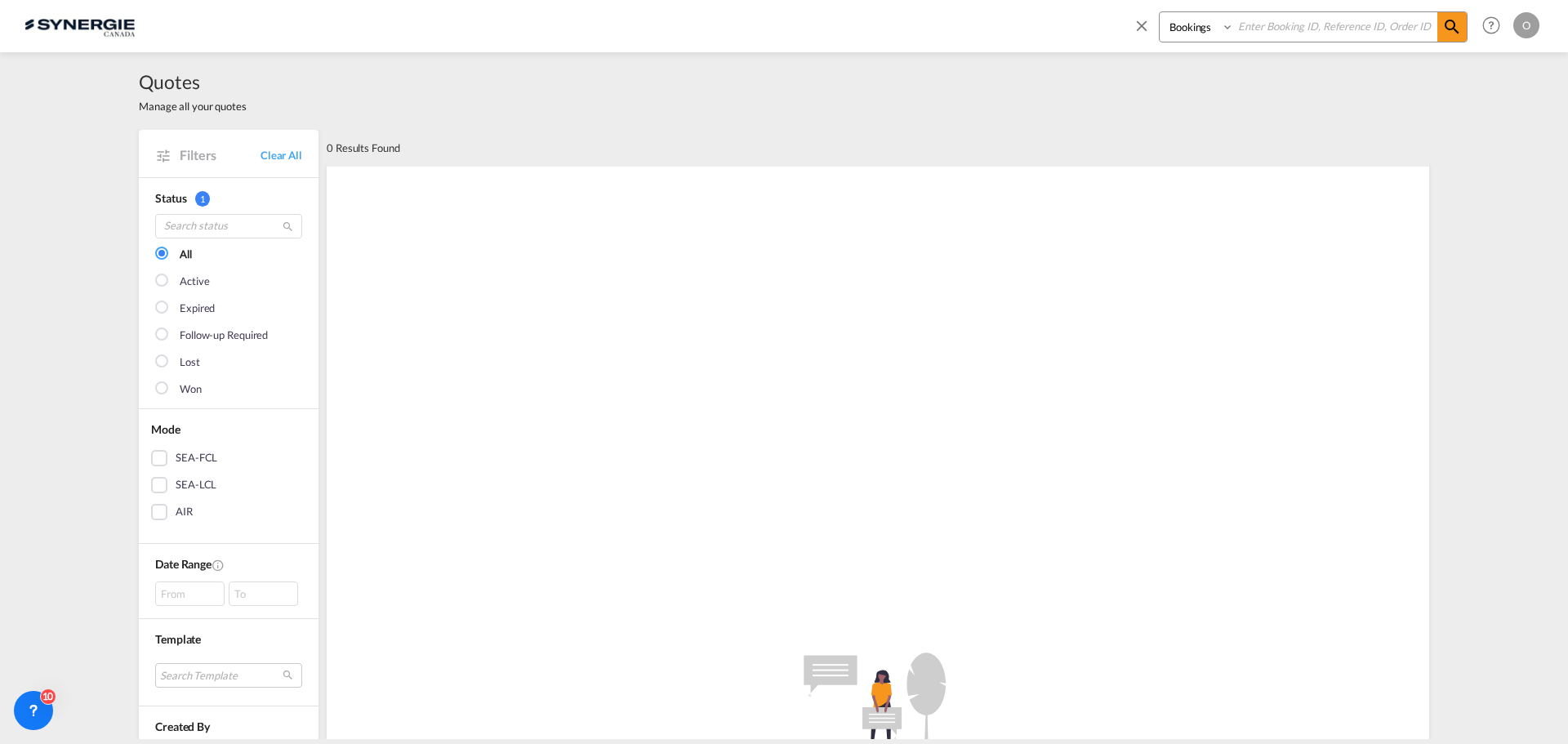
paste input "SYN100064"
type input "SYN100064"
click at [1452, 23] on md-icon "icon-magnify" at bounding box center [1452, 27] width 20 height 20
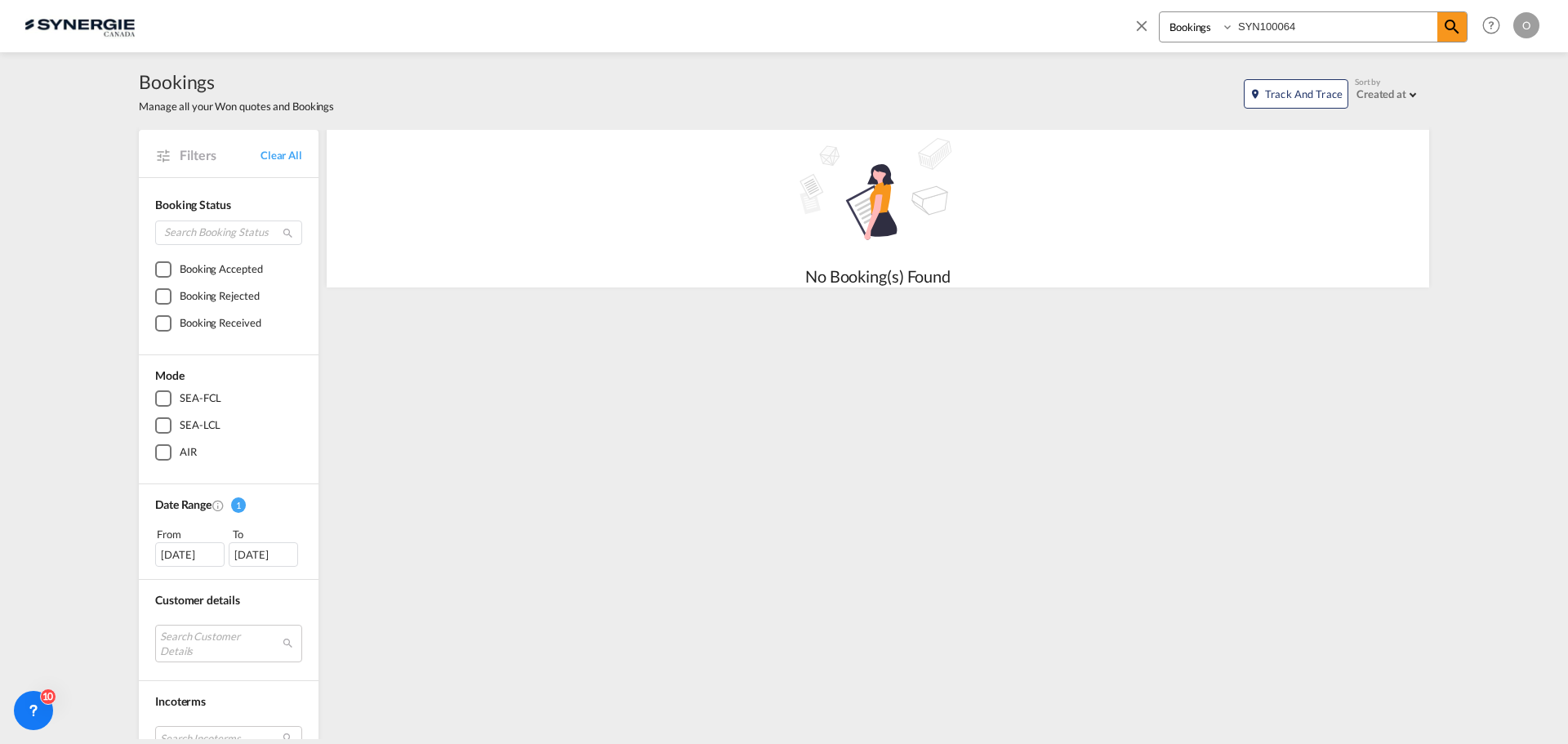
click at [1203, 29] on select "Bookings Quotes Enquiries" at bounding box center [1198, 27] width 78 height 30
click at [1159, 13] on select "Bookings Quotes Enquiries" at bounding box center [1198, 27] width 78 height 30
click at [1383, 30] on input "SYN100064" at bounding box center [1335, 27] width 203 height 29
click at [1452, 21] on md-icon "icon-magnify" at bounding box center [1452, 27] width 20 height 20
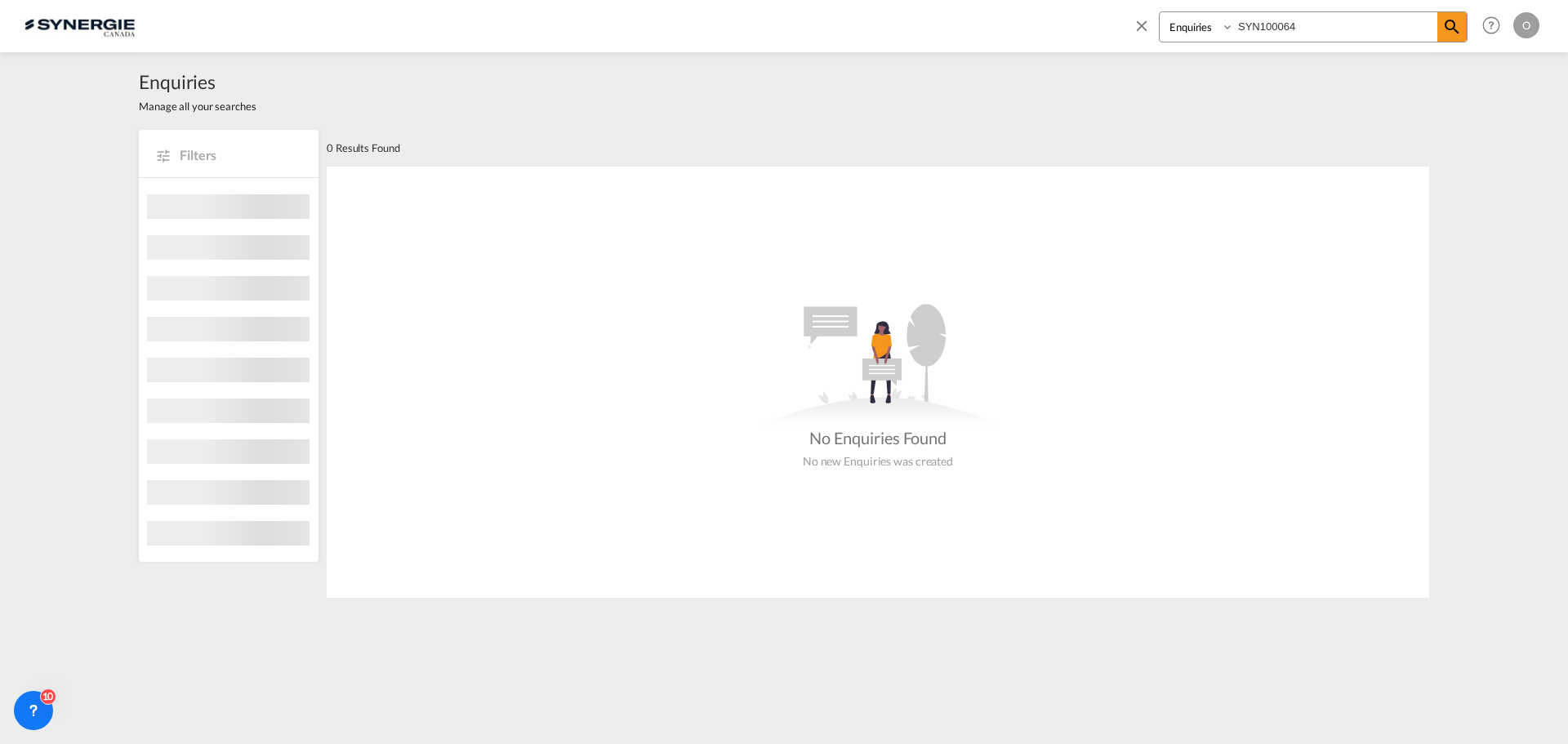
click at [1210, 23] on select "Bookings Quotes Enquiries" at bounding box center [1198, 27] width 78 height 30
select select "Quotes"
click at [1159, 13] on select "Bookings Quotes Enquiries" at bounding box center [1198, 27] width 78 height 30
click at [1336, 19] on input "SYN100064" at bounding box center [1335, 27] width 203 height 29
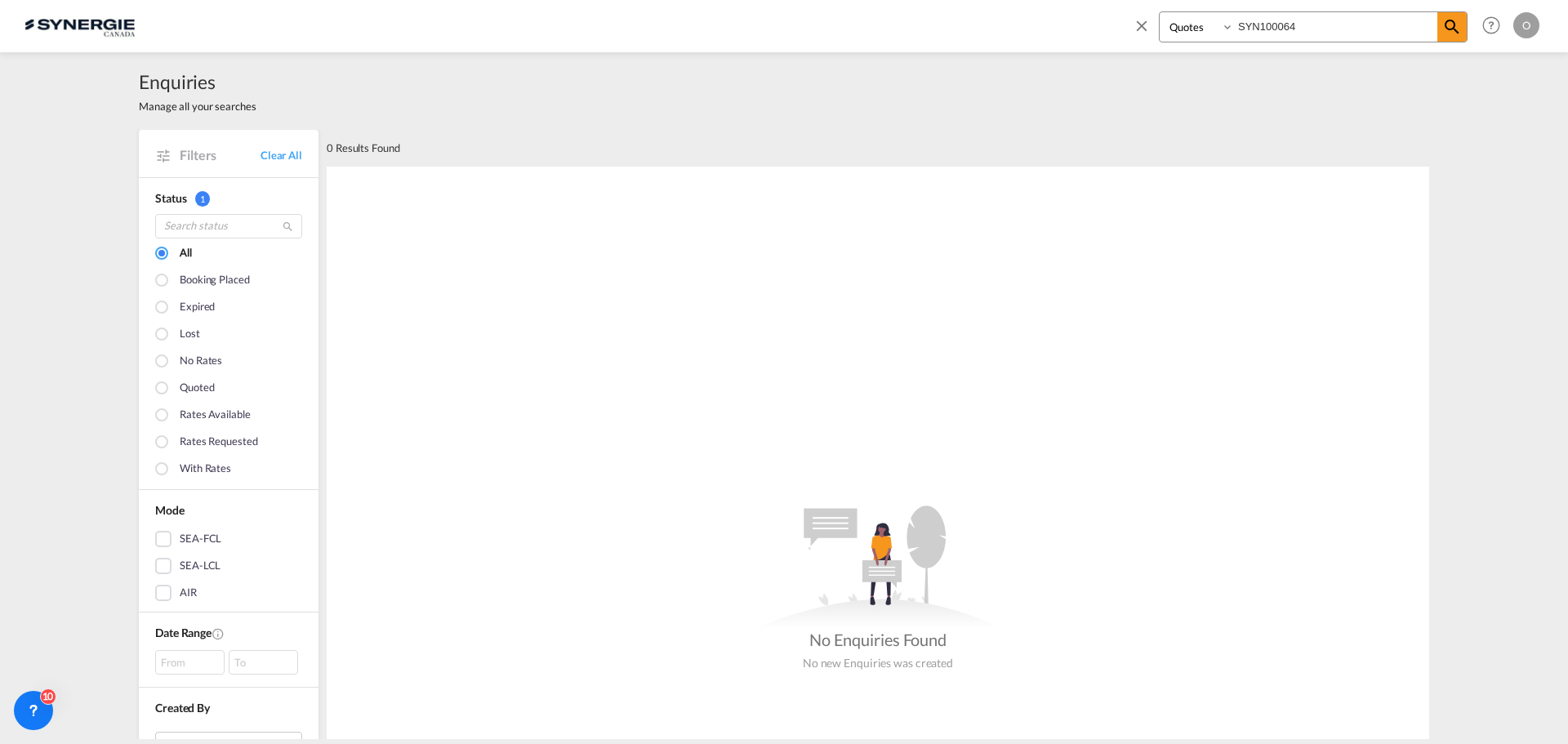
click at [1342, 19] on input "SYN100064" at bounding box center [1335, 27] width 203 height 29
click at [1448, 25] on md-icon "icon-magnify" at bounding box center [1452, 27] width 20 height 20
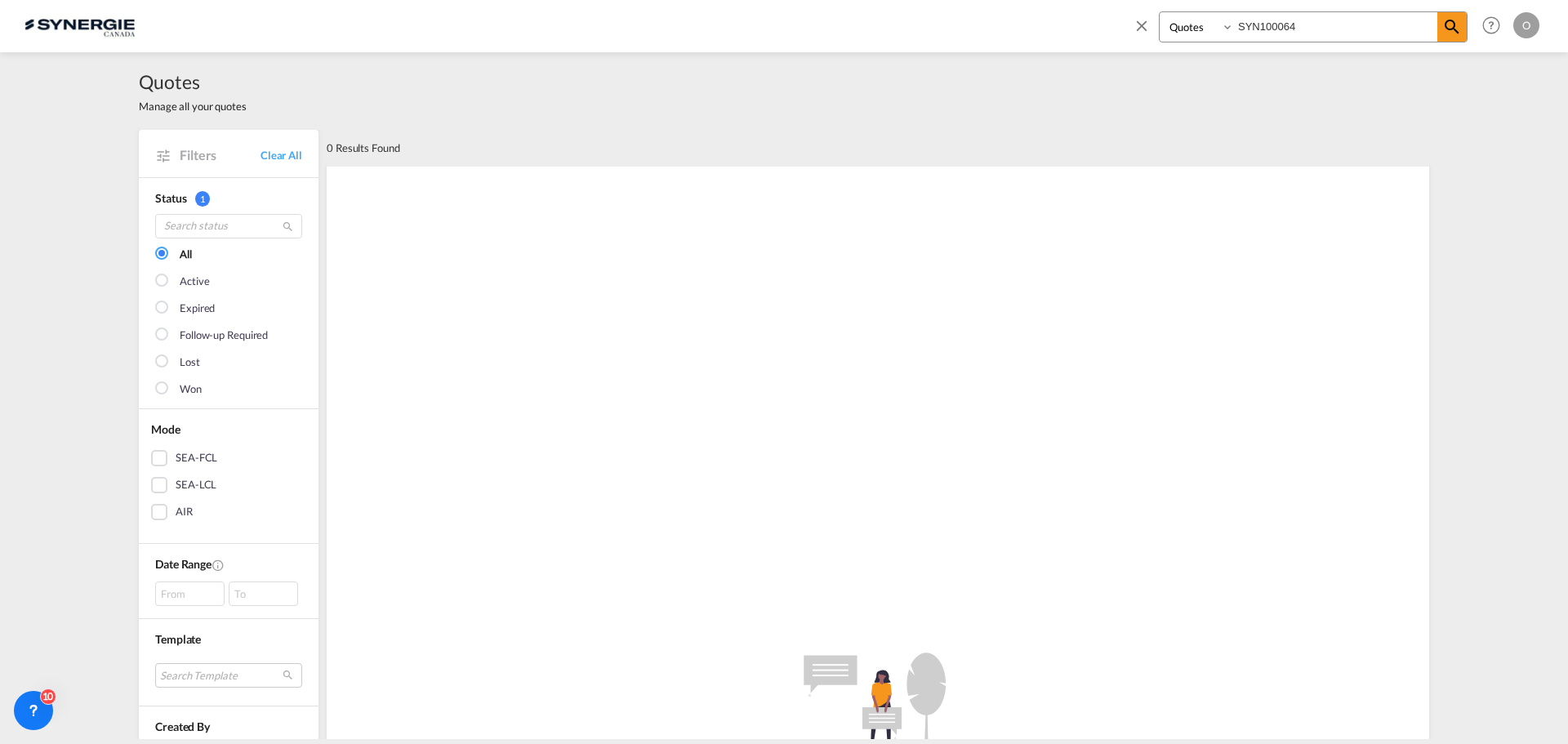
click at [1278, 12] on div "Bookings Quotes Enquiries SYN100064" at bounding box center [1313, 27] width 309 height 31
click at [1293, 23] on input "SYN100064" at bounding box center [1335, 27] width 203 height 29
paste input "C000013885"
click at [1462, 26] on span at bounding box center [1452, 27] width 30 height 30
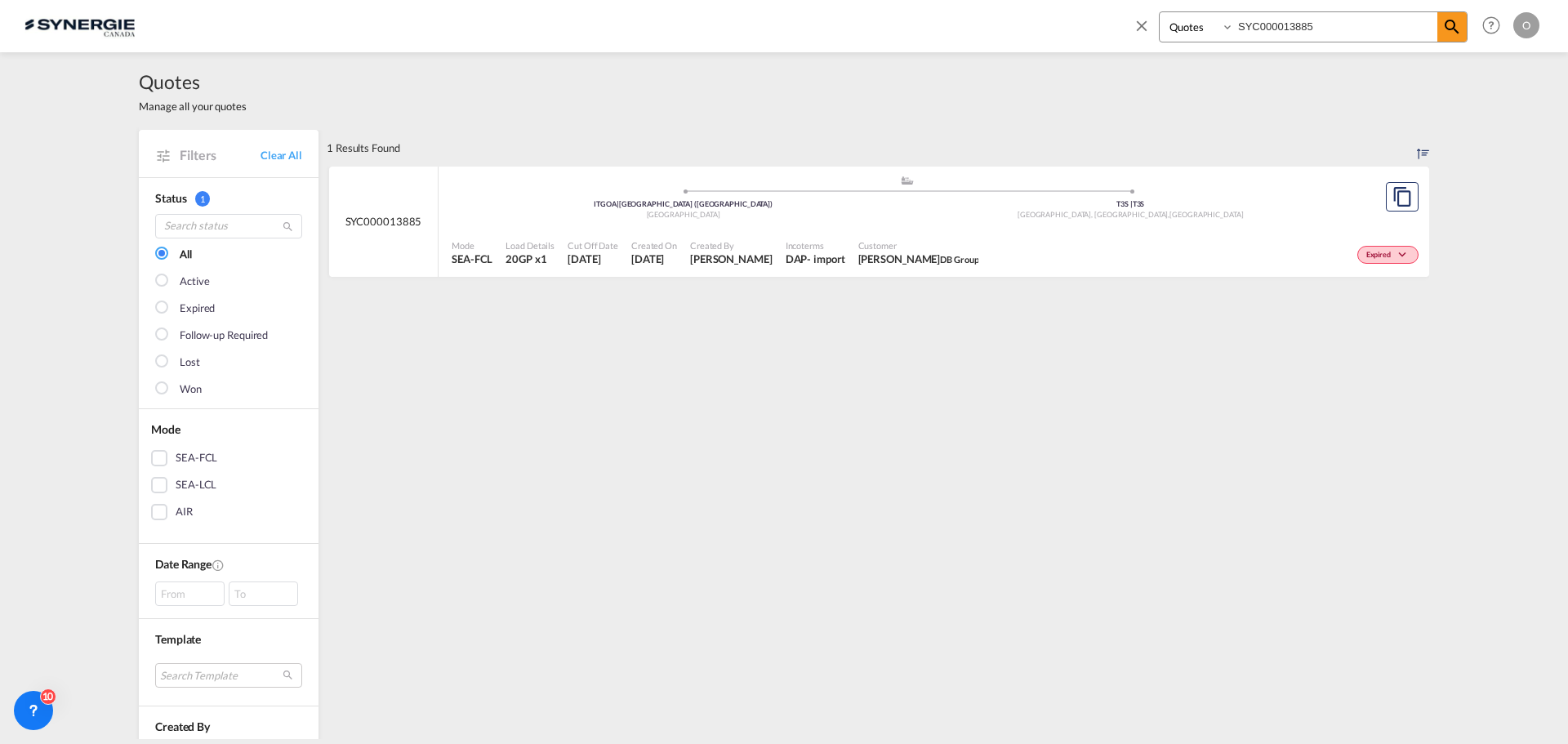
click at [1152, 239] on div "Expired" at bounding box center [1203, 254] width 438 height 41
click at [1339, 27] on input "SYC000013885" at bounding box center [1335, 27] width 203 height 29
paste input "5062"
type input "SYC000015062"
click at [1449, 31] on md-icon "icon-magnify" at bounding box center [1452, 27] width 20 height 20
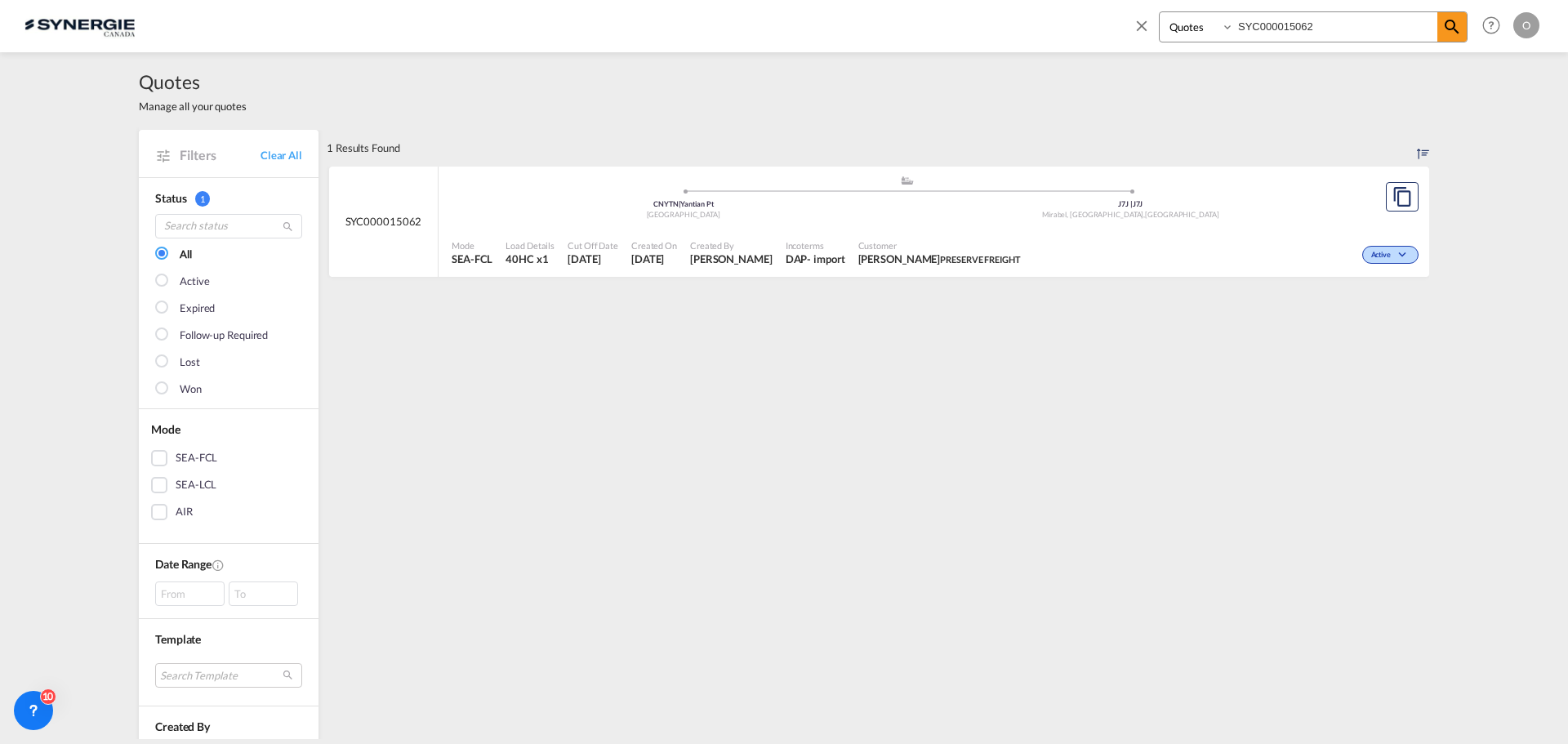
click at [1062, 254] on div "Active" at bounding box center [1225, 254] width 395 height 41
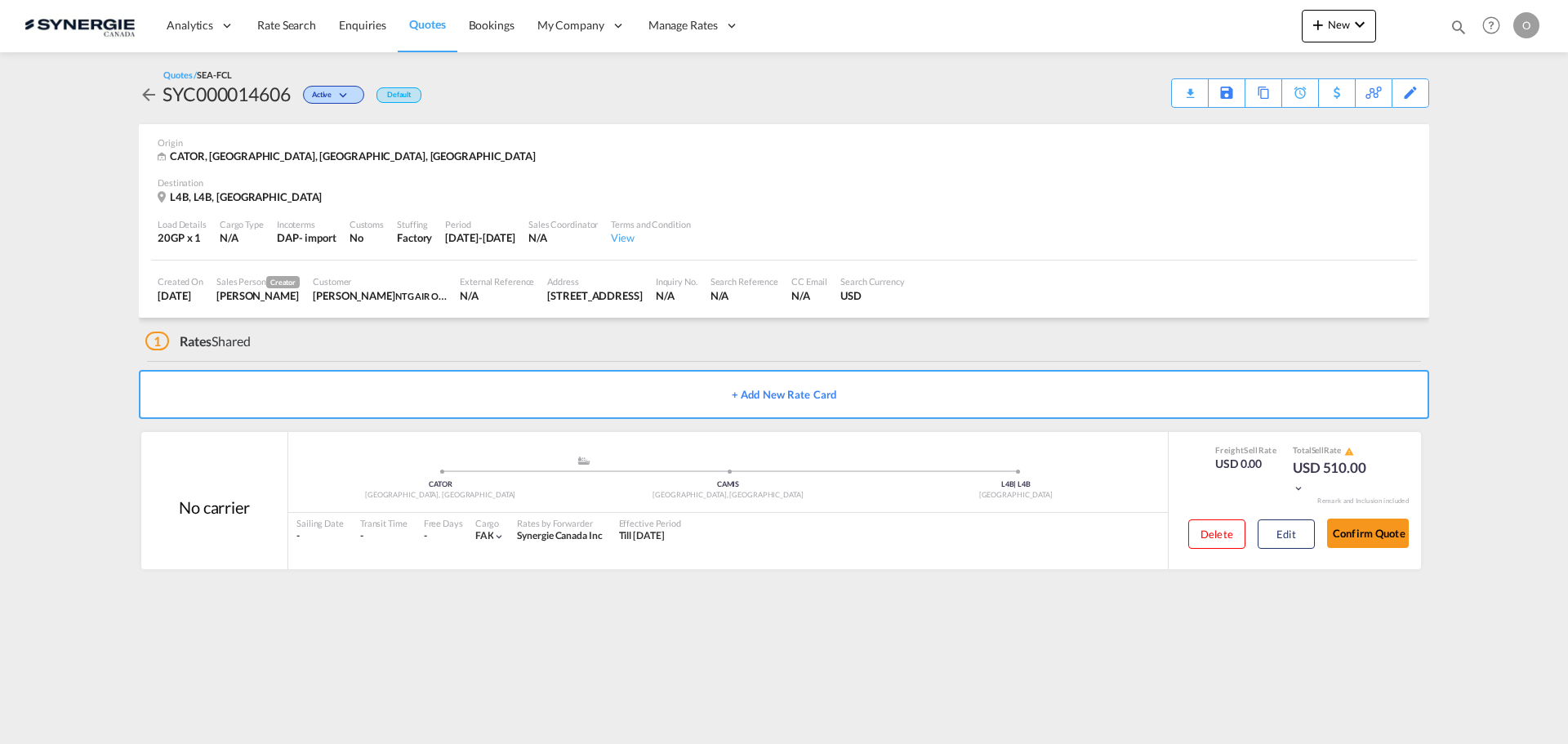
click at [1271, 536] on button "Edit" at bounding box center [1287, 534] width 57 height 30
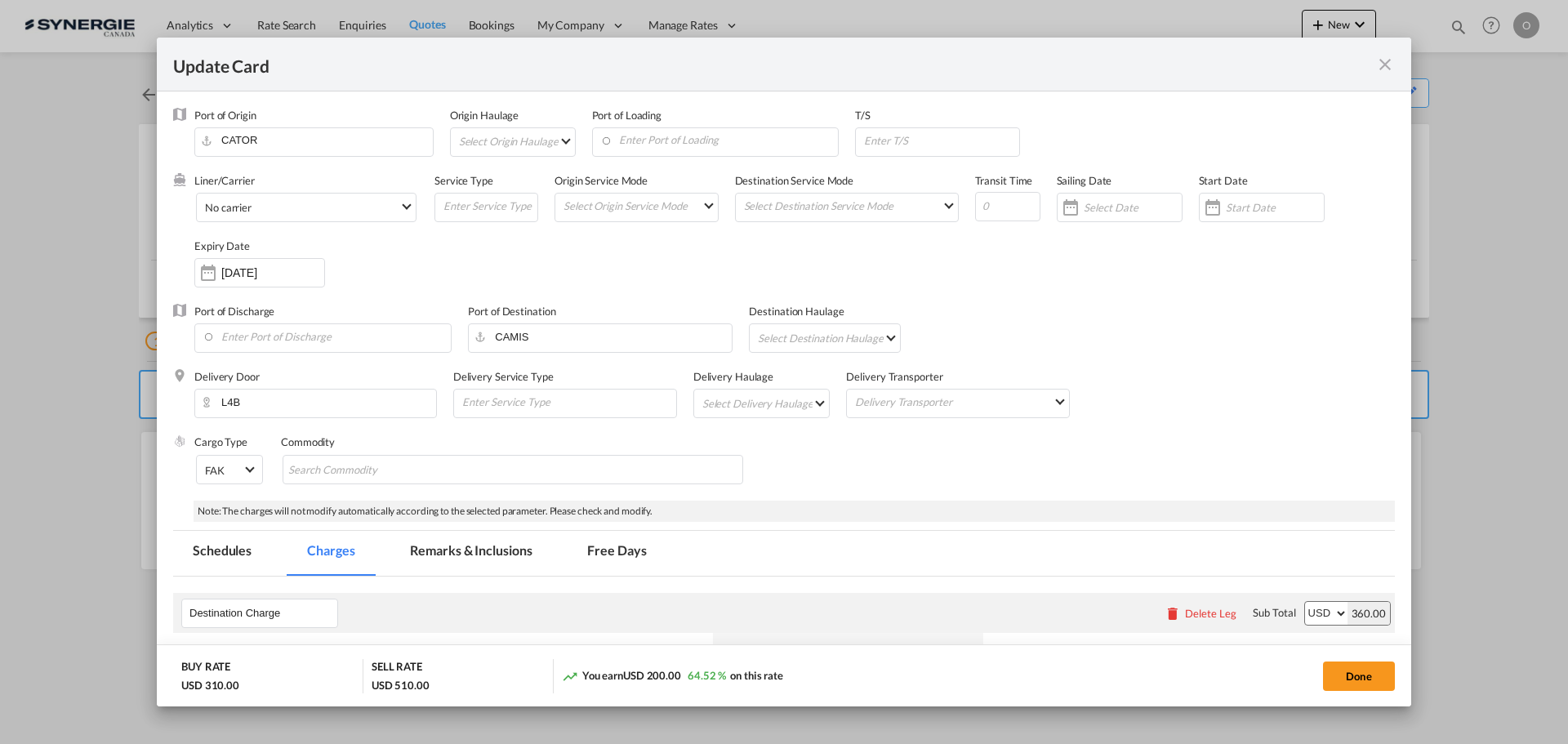
select select "per container"
select select "per B/L"
select select "per shipment"
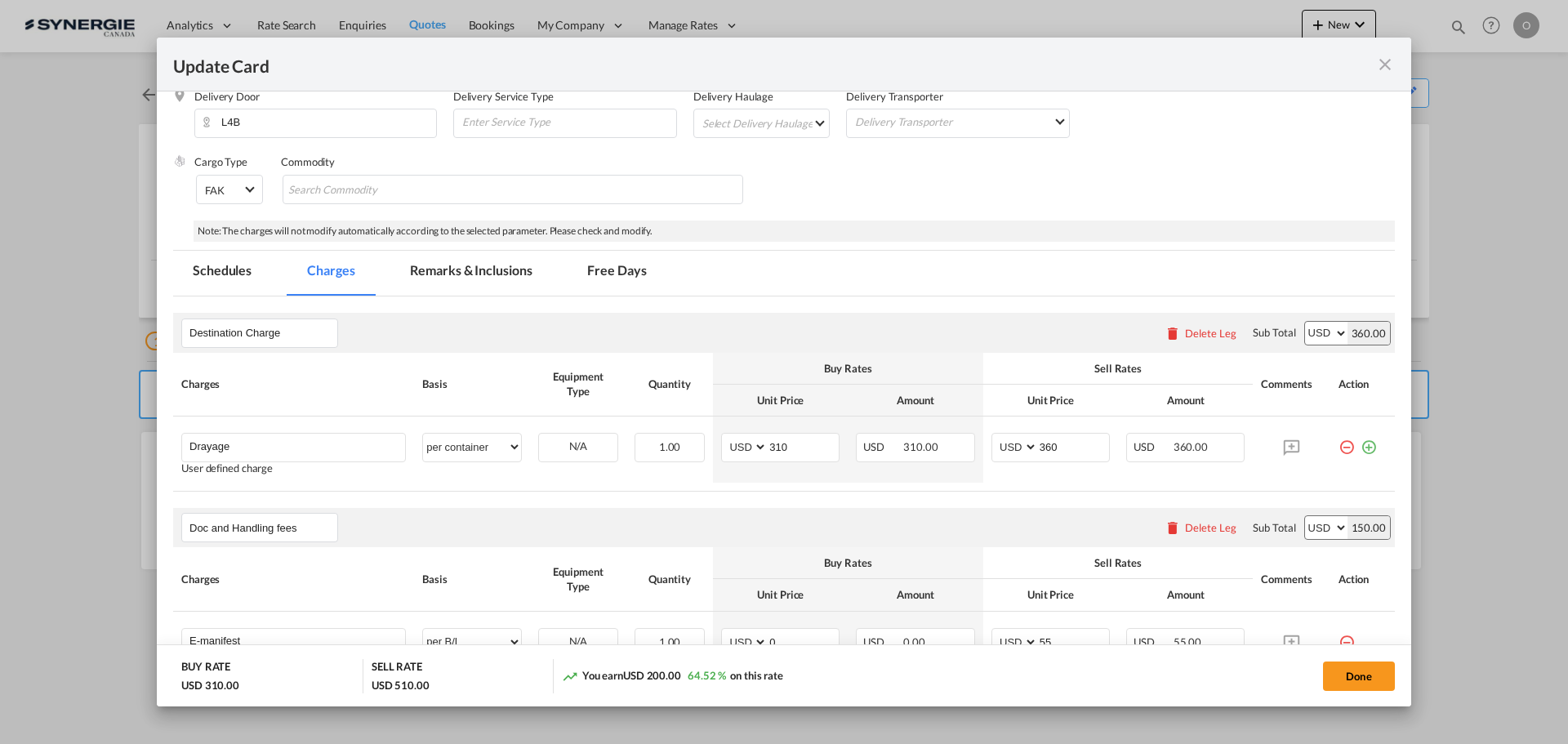
scroll to position [163, 0]
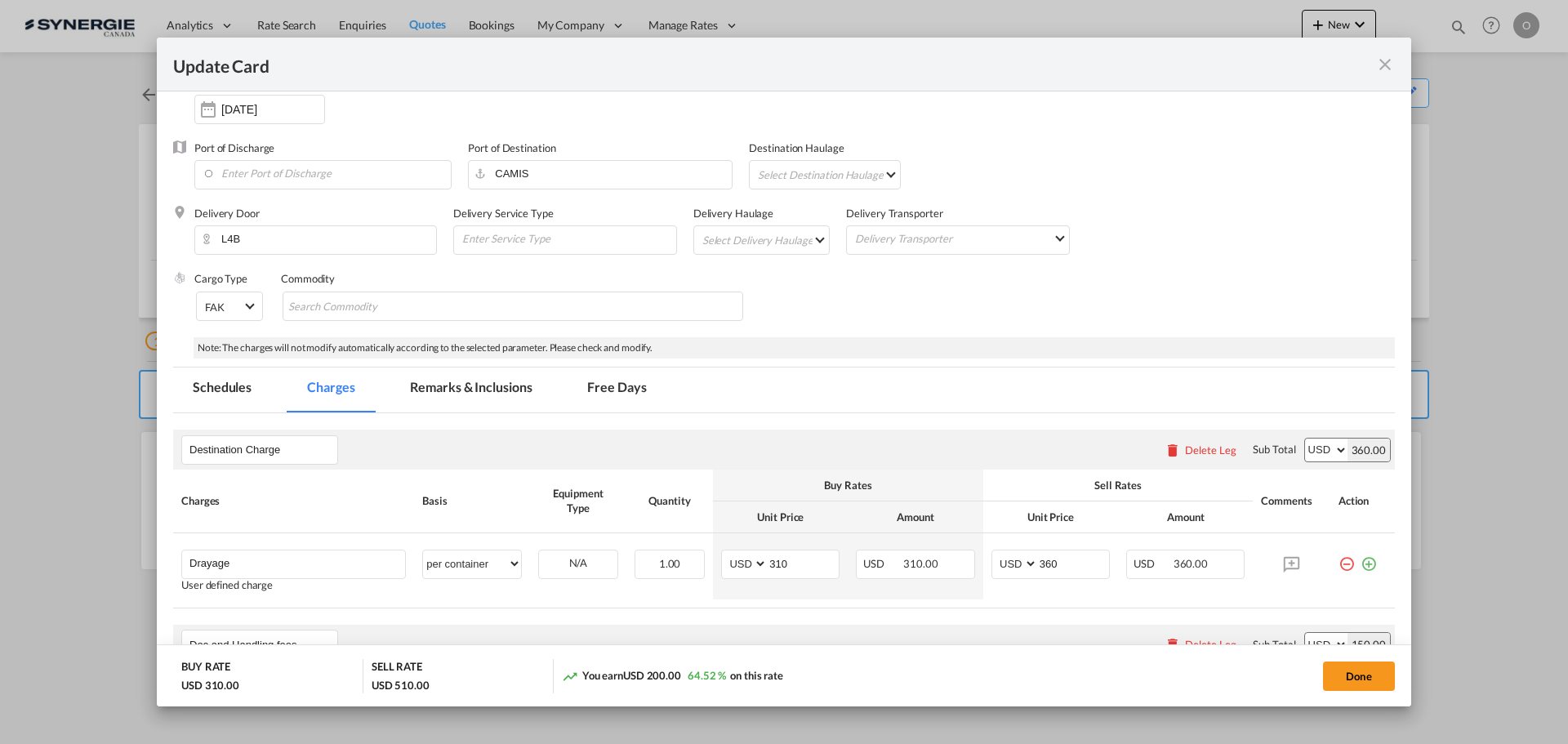
click at [491, 388] on md-tab-item "Remarks & Inclusions" at bounding box center [471, 390] width 161 height 45
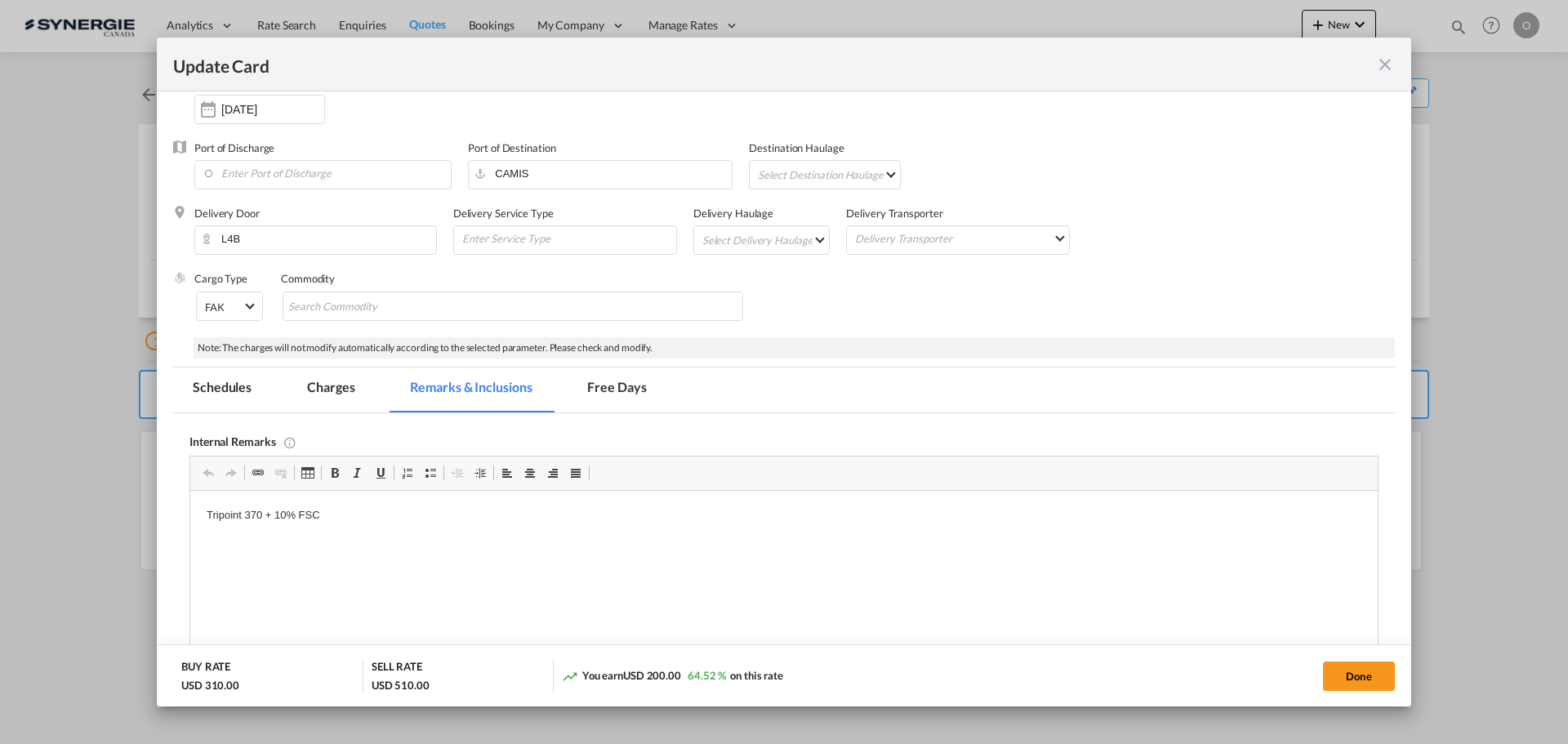
scroll to position [0, 0]
drag, startPoint x: 332, startPoint y: 515, endPoint x: 237, endPoint y: 516, distance: 95.0
click at [354, 515] on p "Tripoint 370 + 10% FSC" at bounding box center [784, 515] width 1155 height 17
copy p "Tripoint 370 + 10% FSC"
click at [243, 393] on md-tab-item "Schedules" at bounding box center [221, 390] width 98 height 45
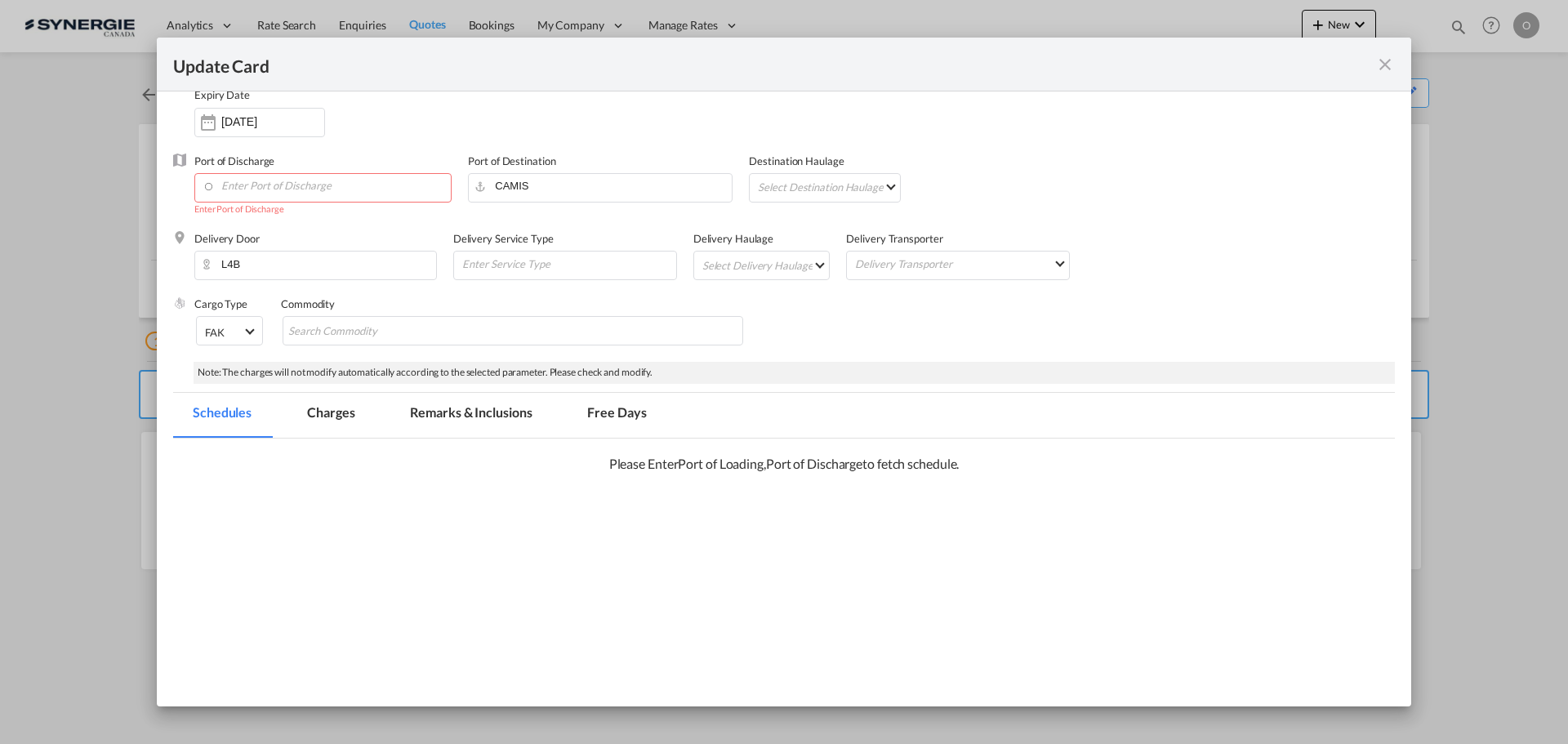
scroll to position [176, 0]
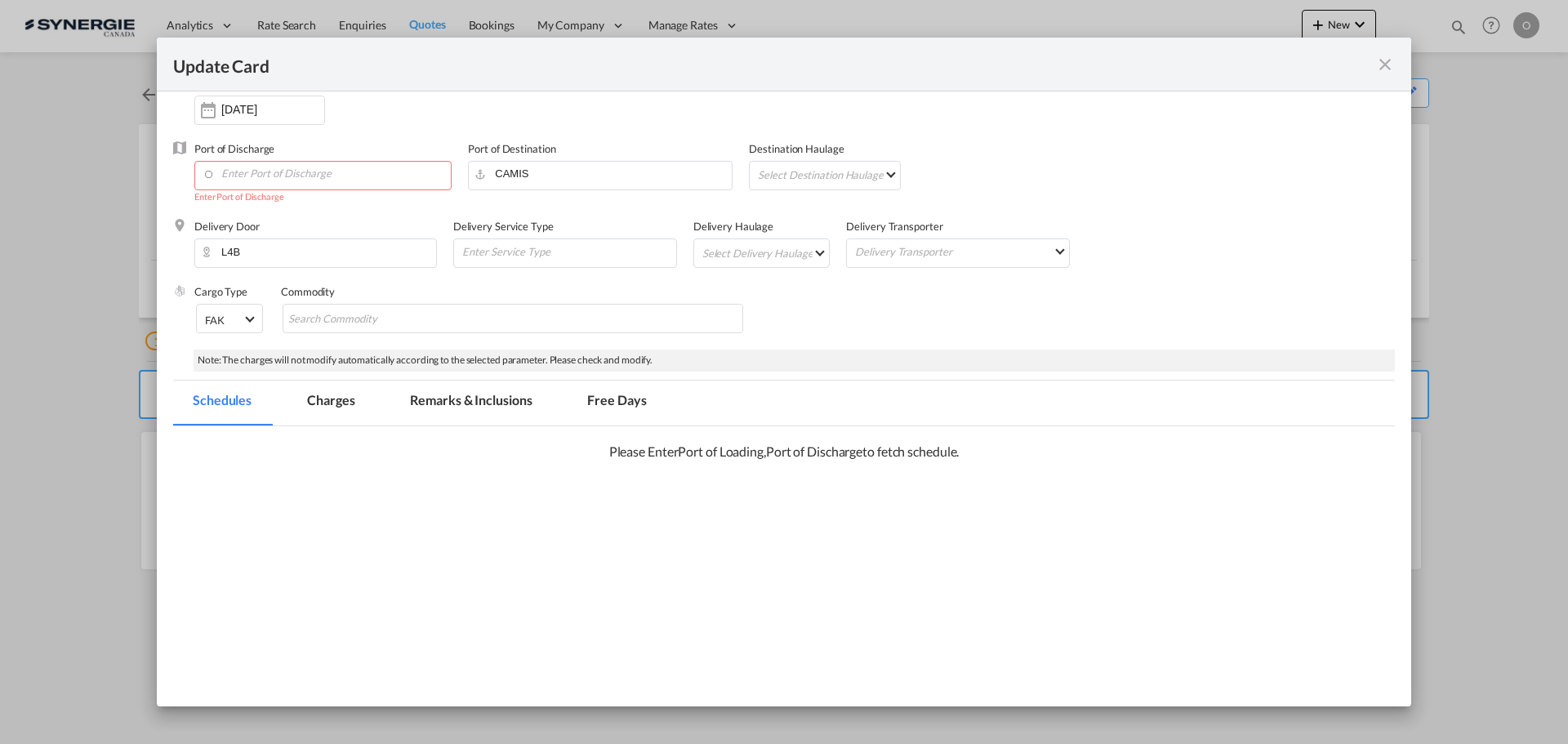
click at [320, 393] on md-tab-item "Charges" at bounding box center [331, 403] width 87 height 45
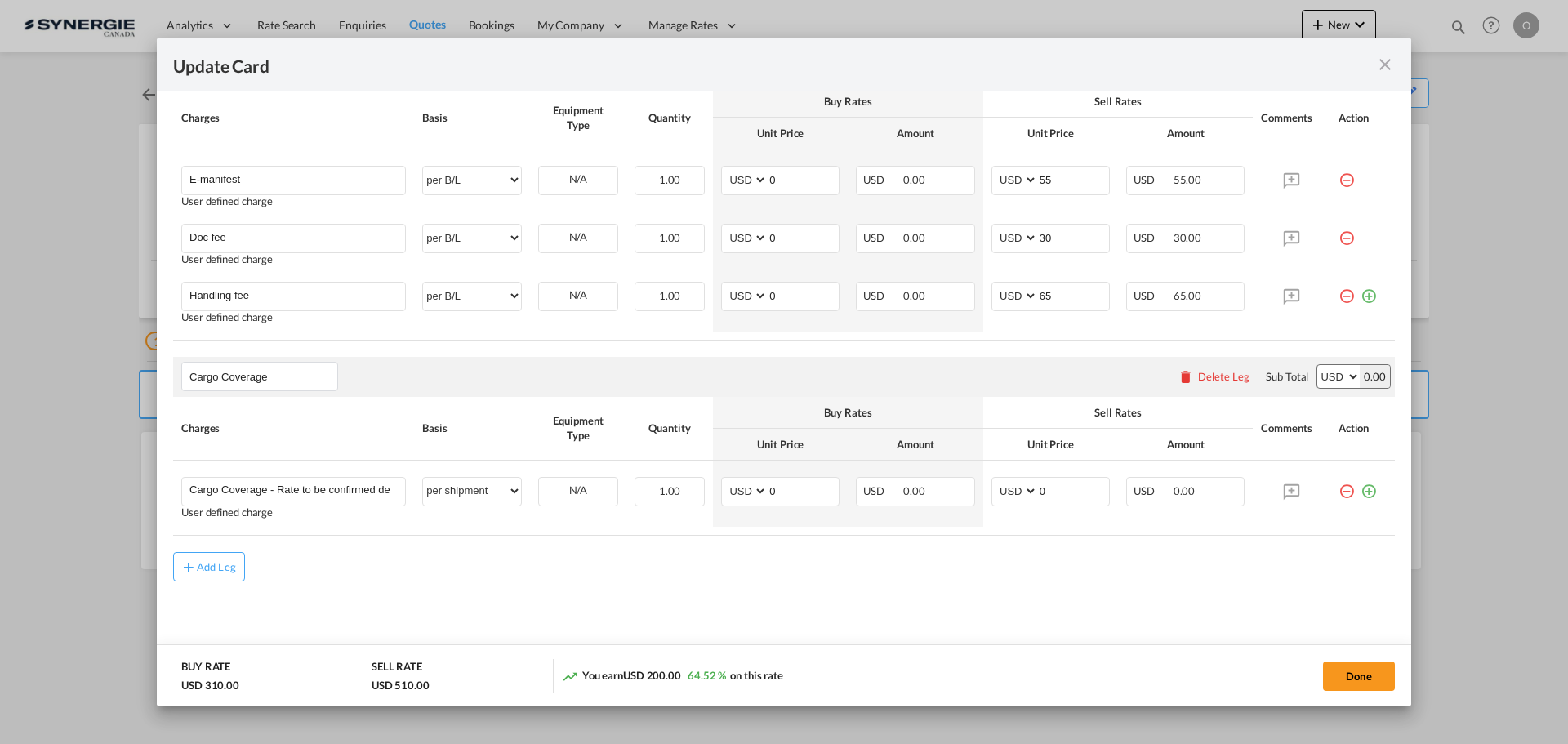
scroll to position [277, 0]
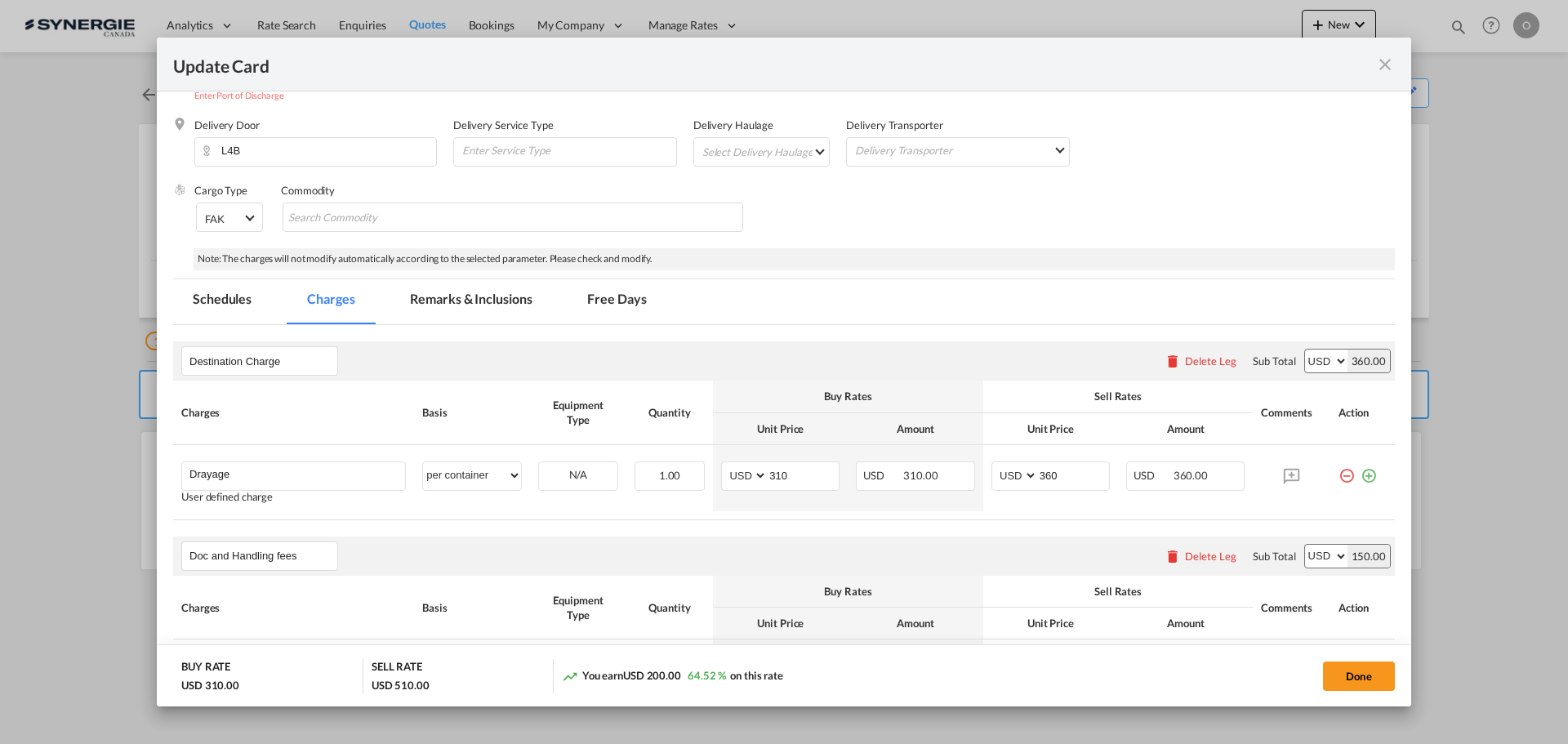
click at [1389, 63] on md-icon "icon-close fg-AAA8AD m-0 pointer" at bounding box center [1385, 65] width 20 height 20
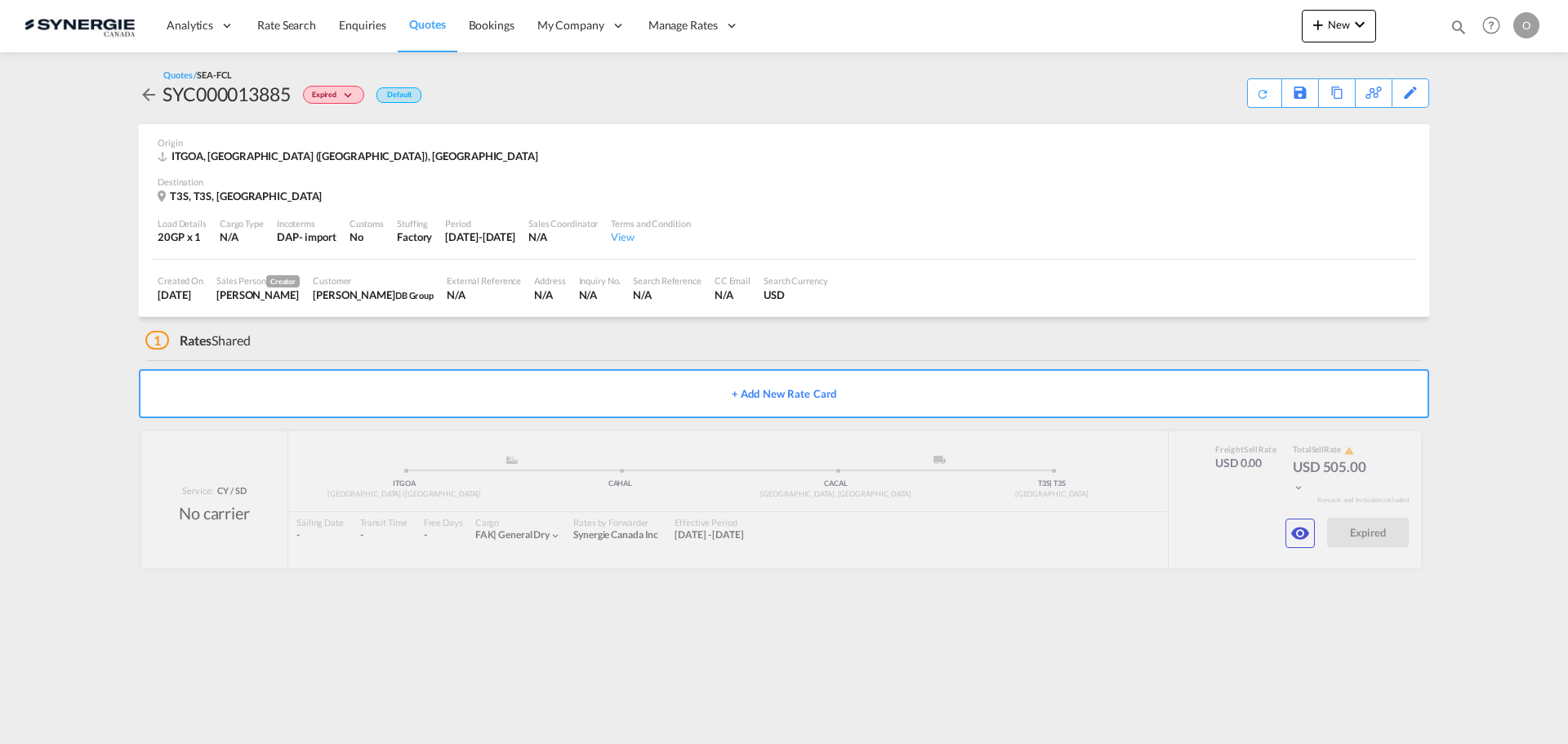
click at [1305, 531] on md-icon "icon-eye" at bounding box center [1300, 533] width 20 height 20
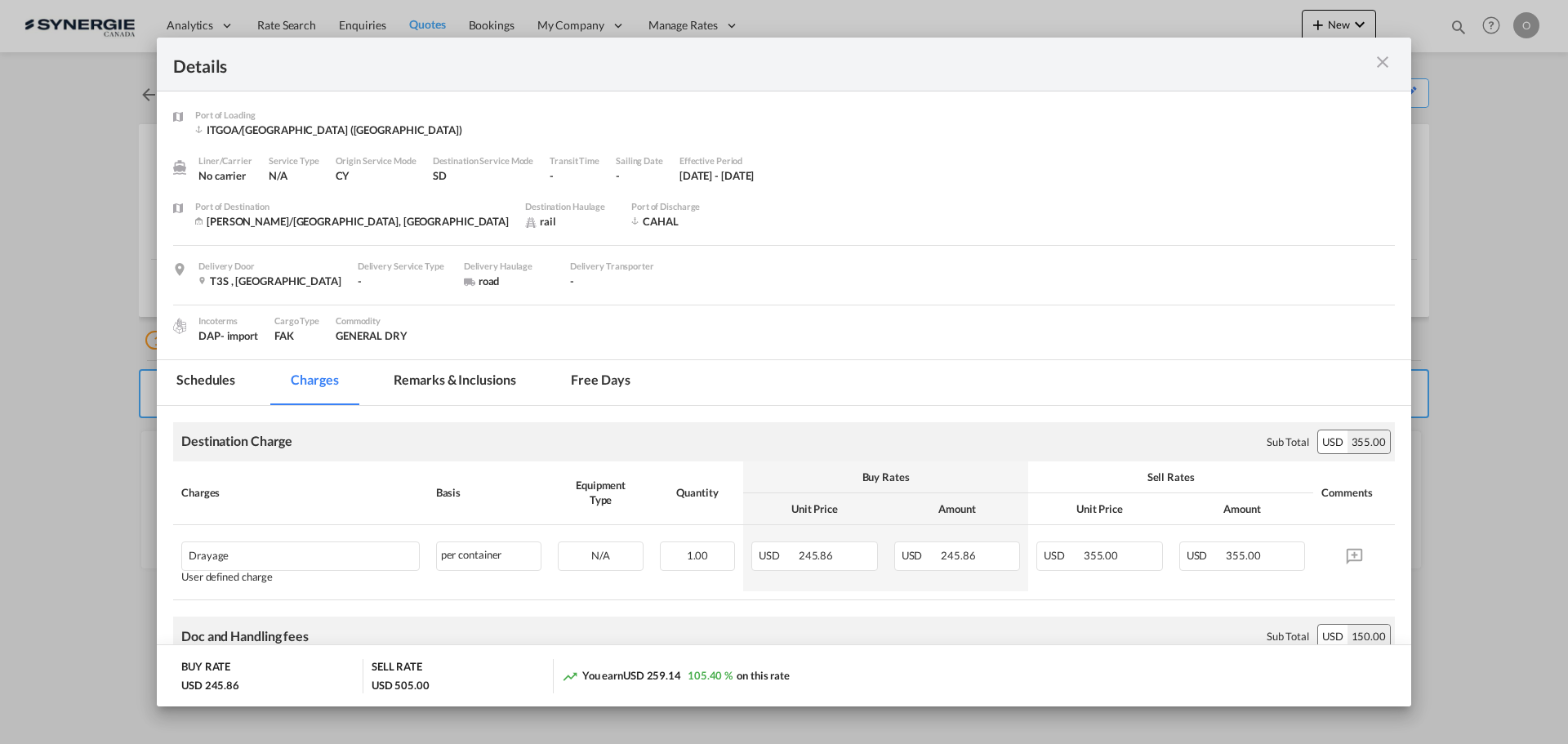
click at [479, 389] on md-tab-item "Remarks & Inclusions" at bounding box center [454, 383] width 161 height 45
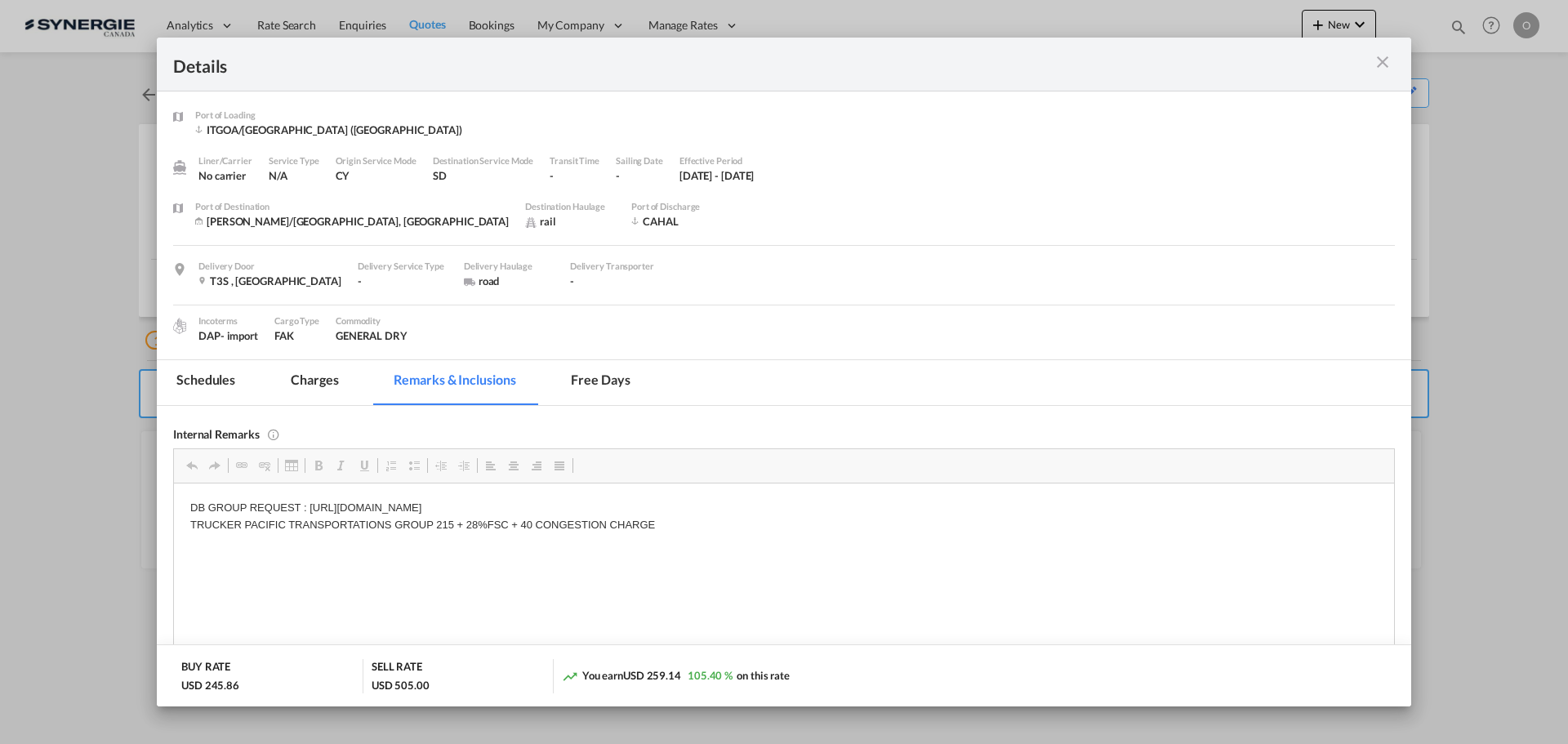
drag, startPoint x: 245, startPoint y: 525, endPoint x: 563, endPoint y: 541, distance: 318.4
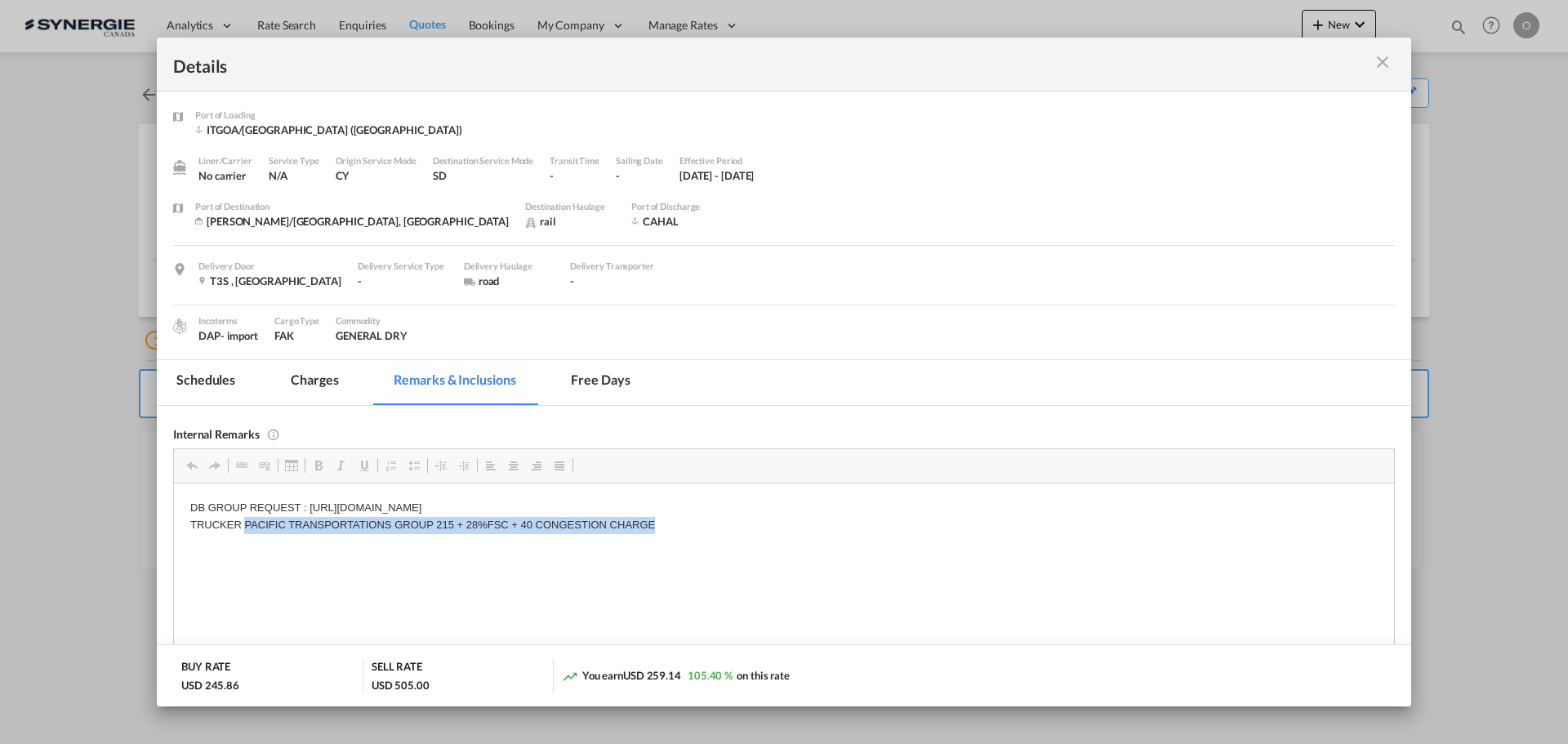
drag, startPoint x: 660, startPoint y: 523, endPoint x: 245, endPoint y: 523, distance: 415.0
click at [245, 523] on p "DB GROUP REQUEST : https://app.frontapp.com/open/cnv_py7113j?key=D-CnmCzqaWzQC9…" at bounding box center [783, 516] width 1187 height 34
copy p "PACIFIC TRANSPORTATIONS GROUP 215 + 28%FSC + 40 CONGESTION CHARGE"
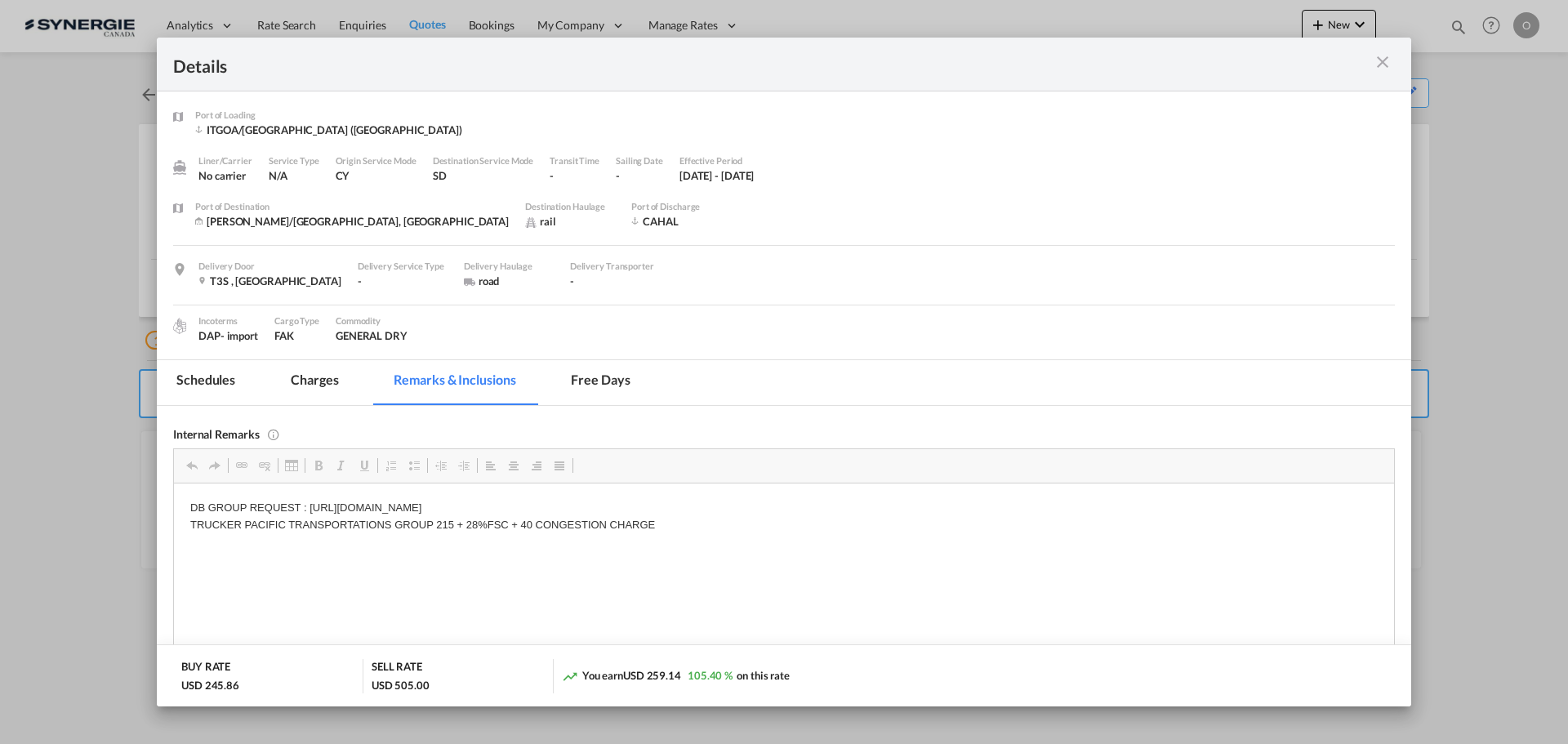
click at [343, 506] on p "DB GROUP REQUEST : https://app.frontapp.com/open/cnv_py7113j?key=D-CnmCzqaWzQC9…" at bounding box center [783, 516] width 1187 height 34
click at [1375, 65] on md-icon "icon-close m-3 fg-AAA8AD cursor" at bounding box center [1383, 62] width 20 height 20
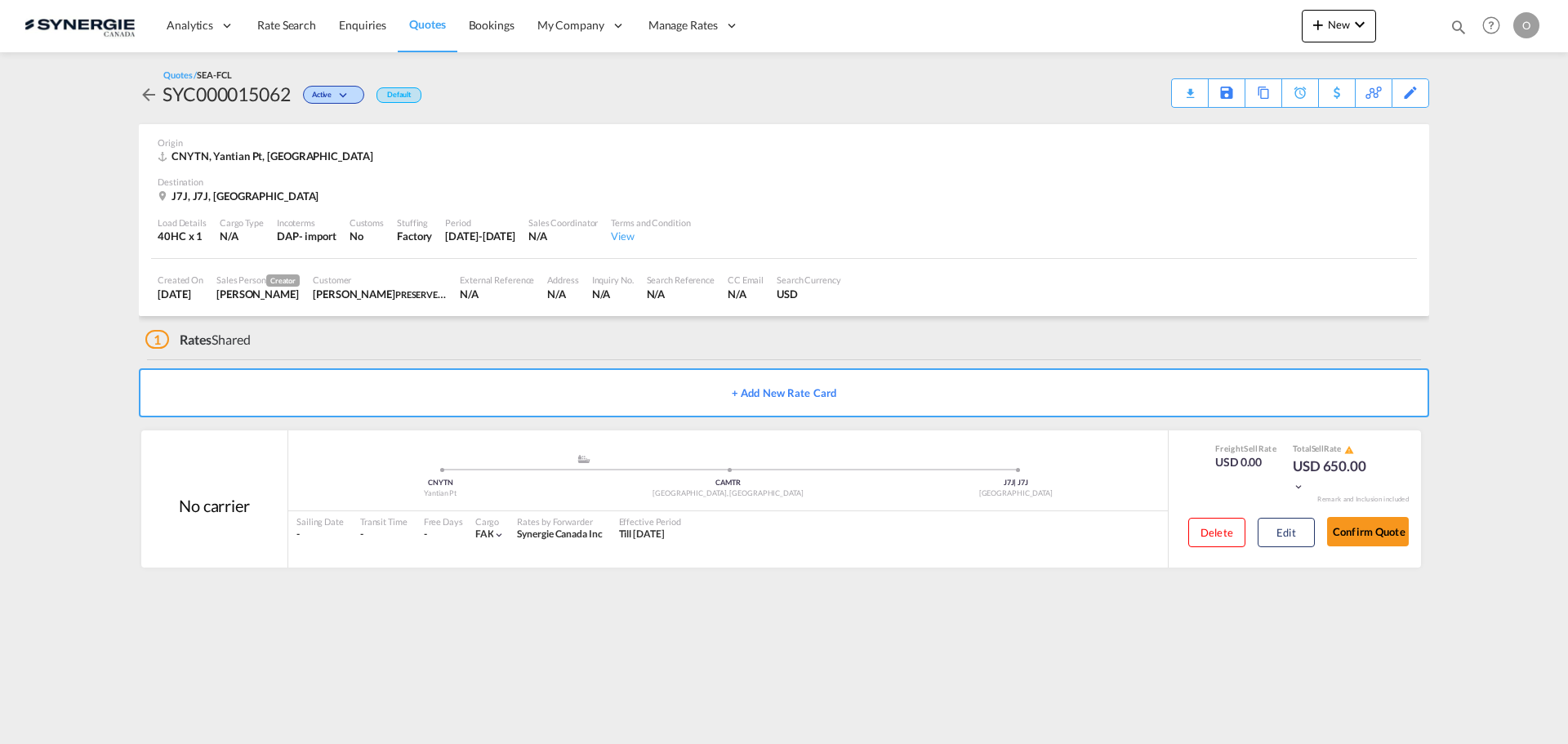
click at [961, 523] on div "Sailing Date - Transit Time - Free Days View - Cargo FAK | Rates by Forwarder S…" at bounding box center [728, 529] width 880 height 34
click at [912, 499] on div ".a{fill:#aaa8ad;} .a{fill:#aaa8ad;} CNYTN Yantian Pt CAMTR [GEOGRAPHIC_DATA], […" at bounding box center [728, 478] width 880 height 49
click at [1293, 544] on button "Edit" at bounding box center [1287, 532] width 57 height 30
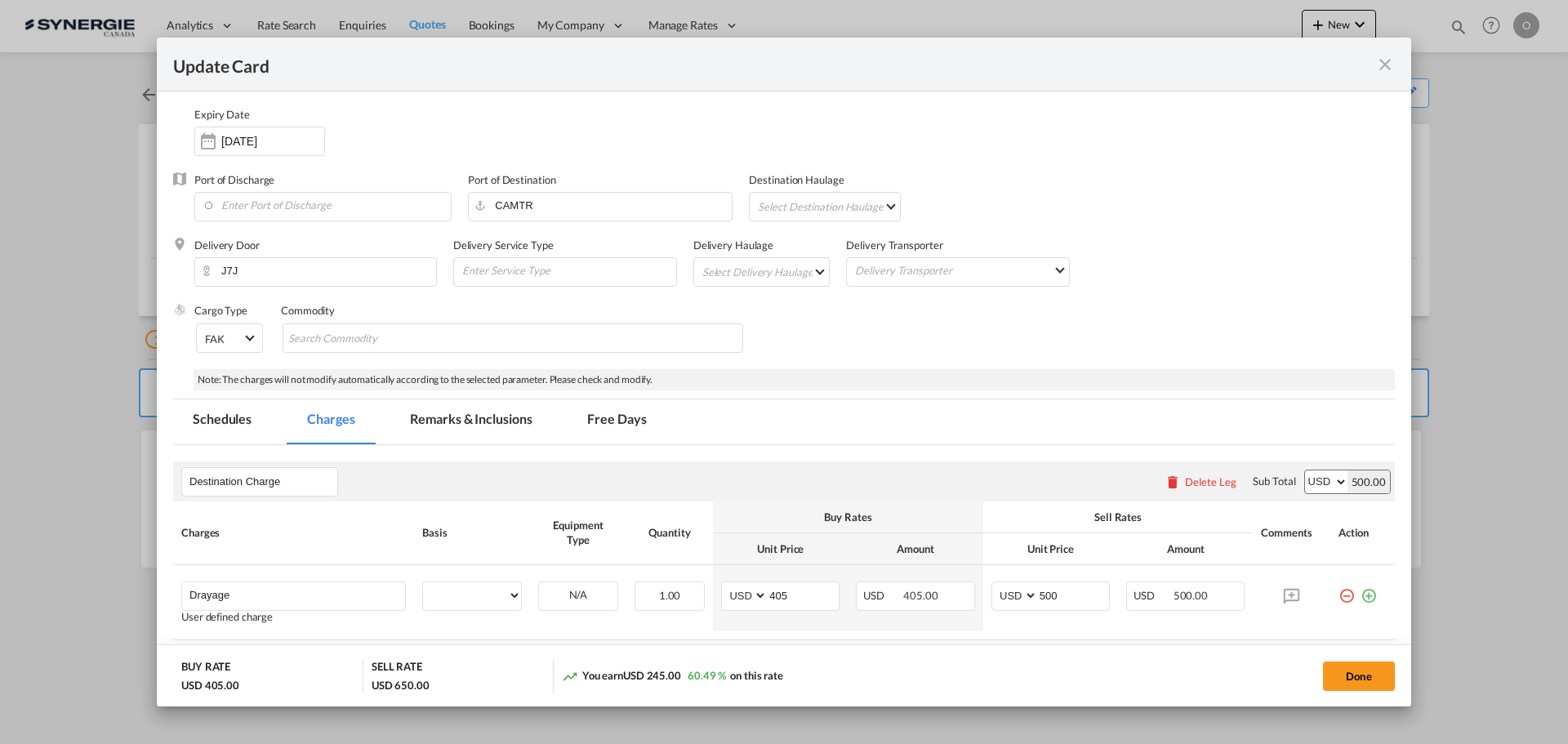
select select "per container"
select select "per B/L"
select select "per shipment"
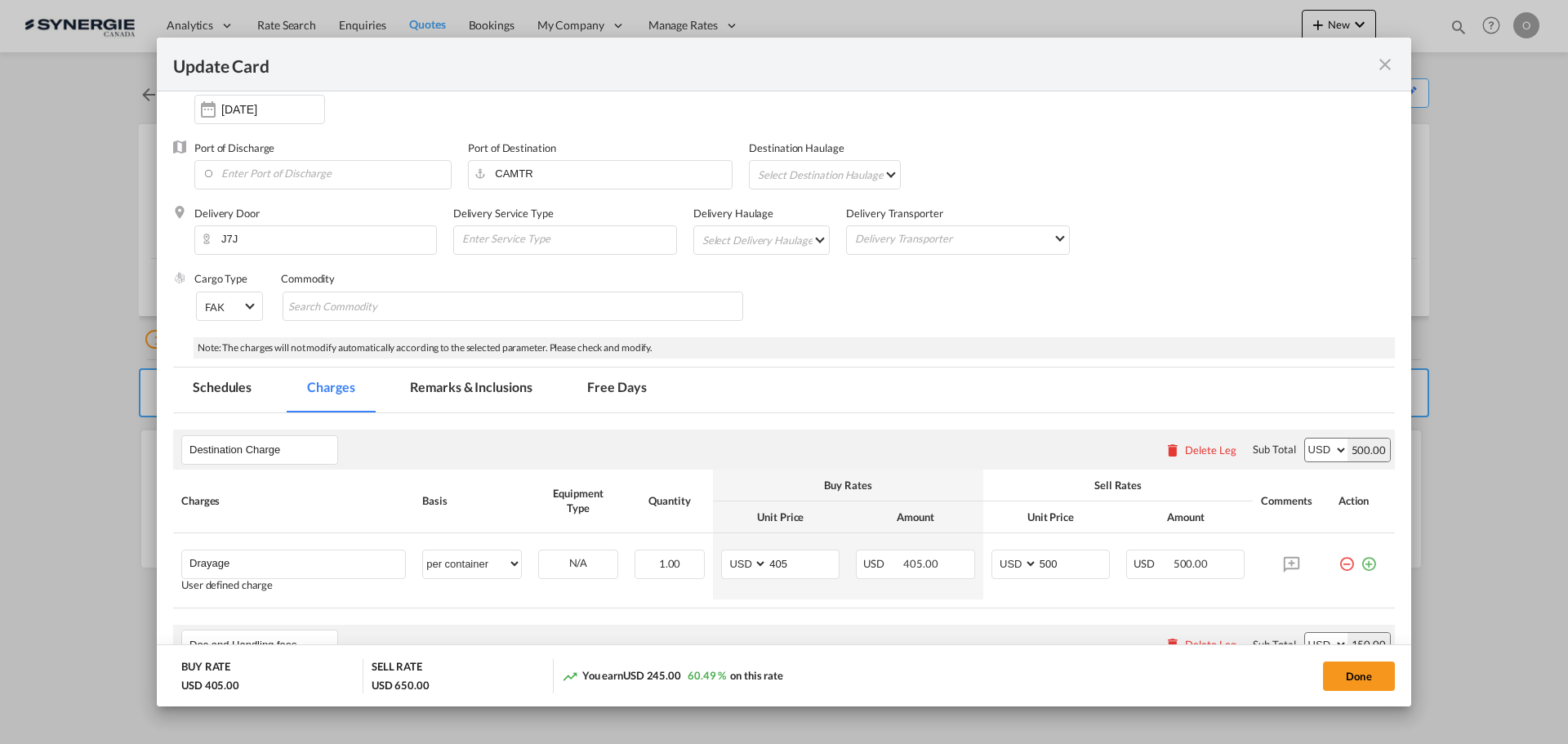
scroll to position [327, 0]
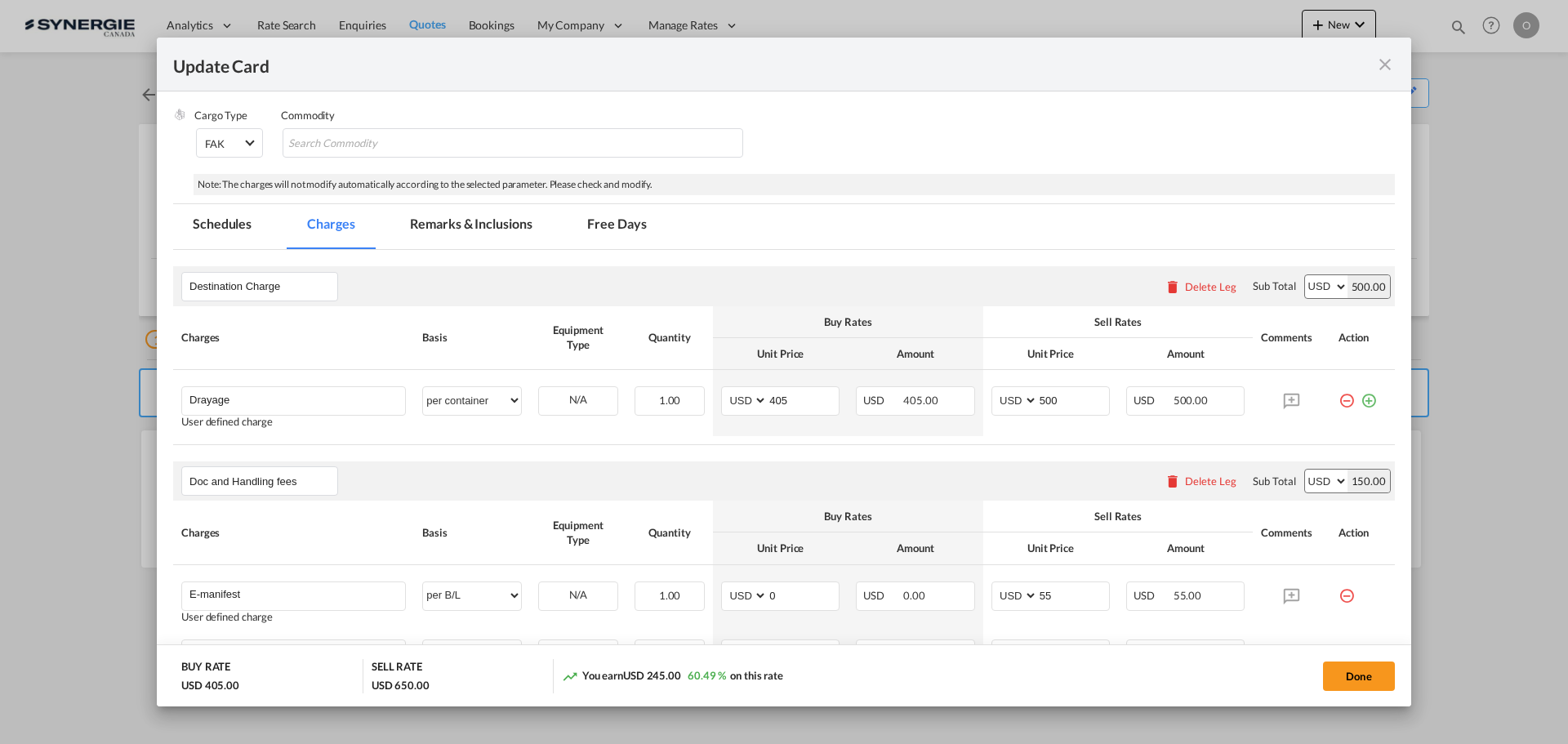
click at [456, 233] on md-tab-item "Remarks & Inclusions" at bounding box center [471, 227] width 161 height 45
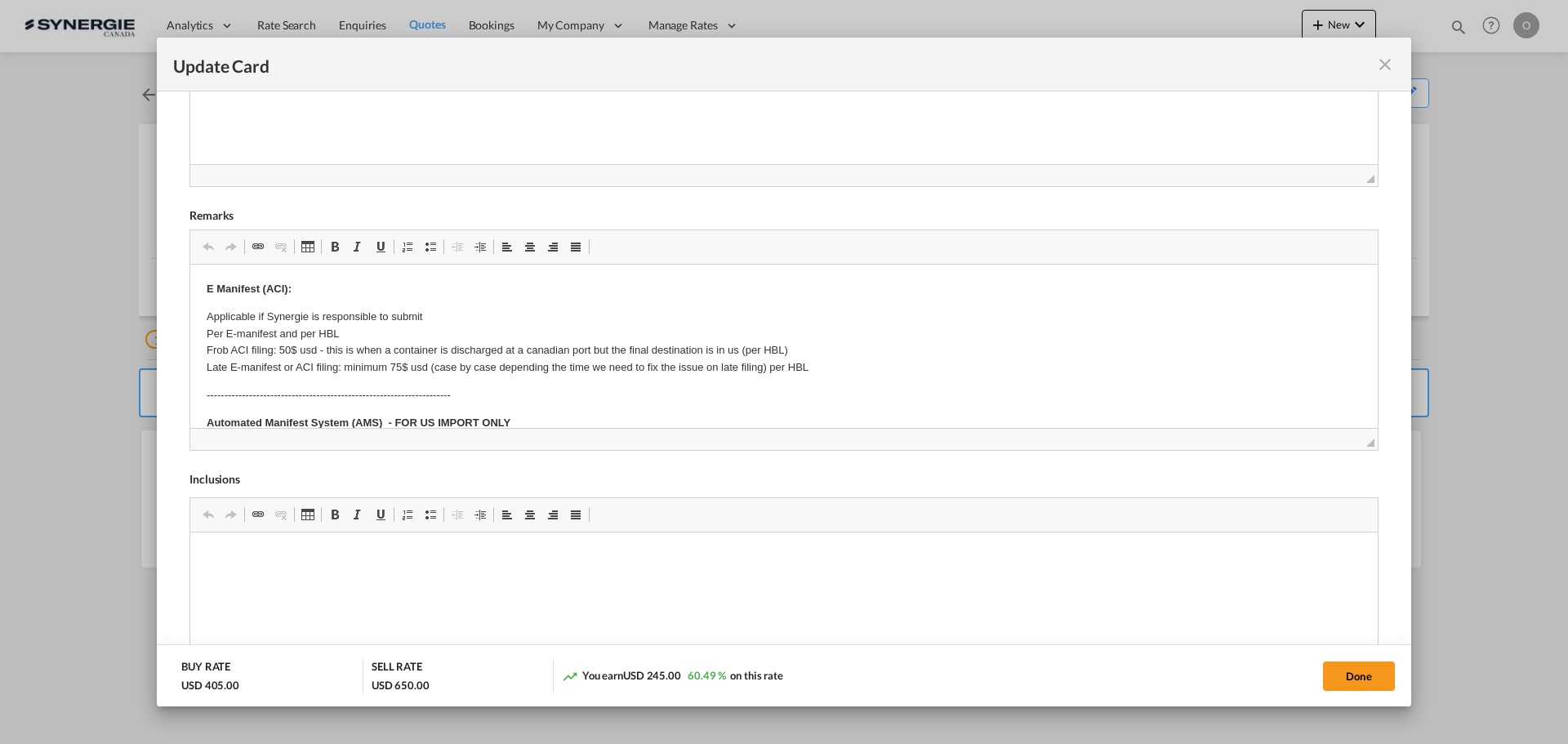
scroll to position [0, 0]
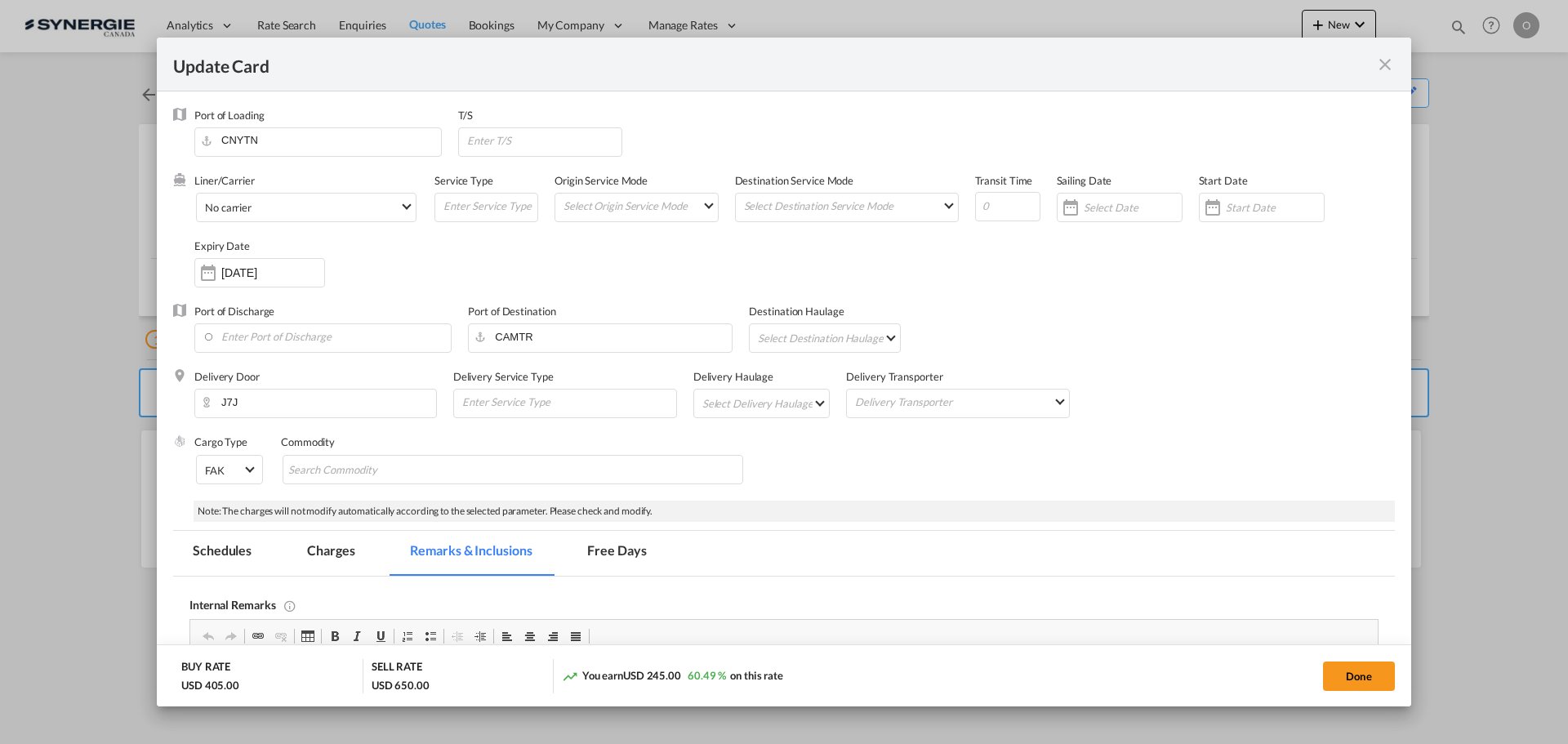
click at [314, 544] on md-tab-item "Charges" at bounding box center [331, 553] width 87 height 45
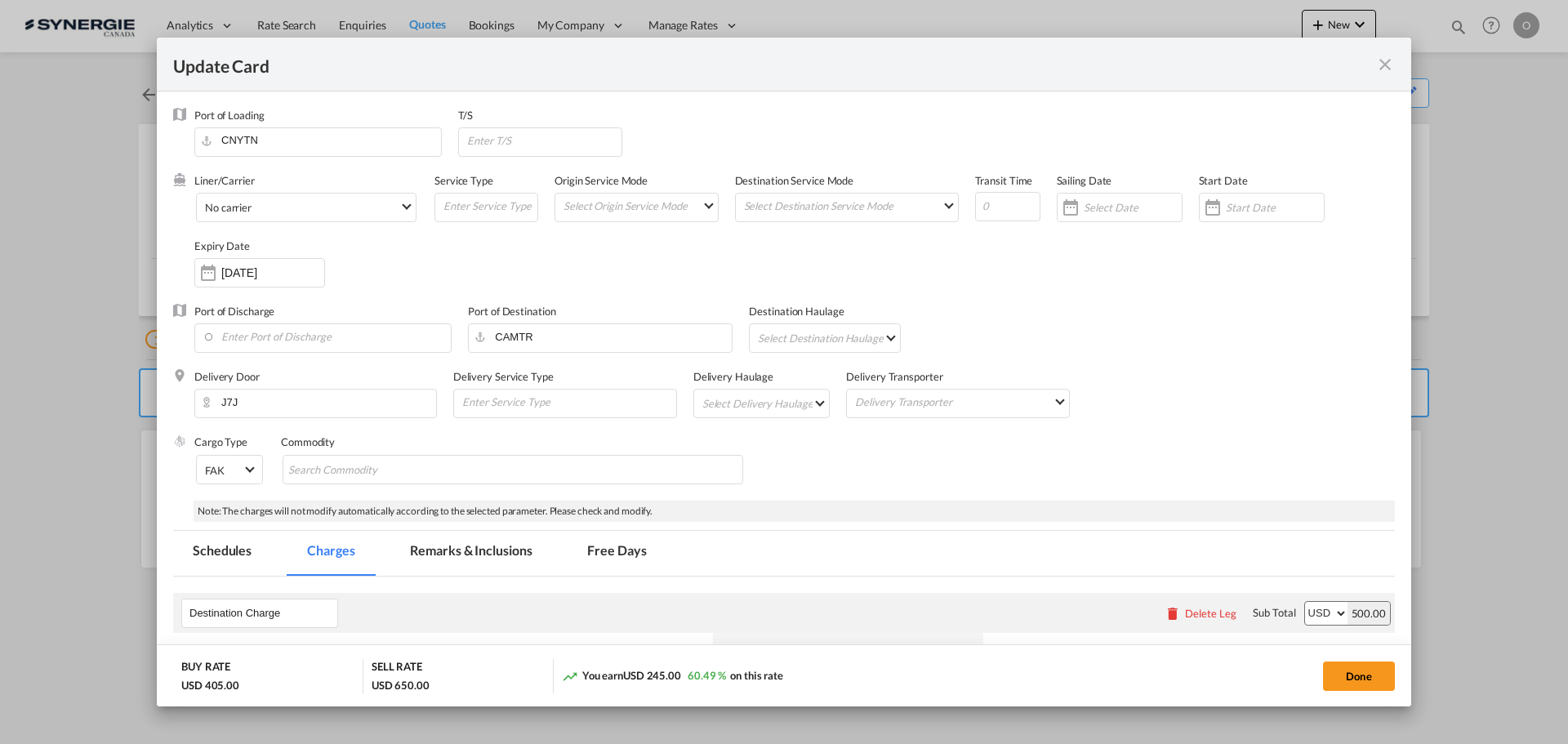
click at [1389, 55] on md-icon "icon-close fg-AAA8AD m-0 pointer" at bounding box center [1385, 65] width 20 height 20
